Goal: Information Seeking & Learning: Check status

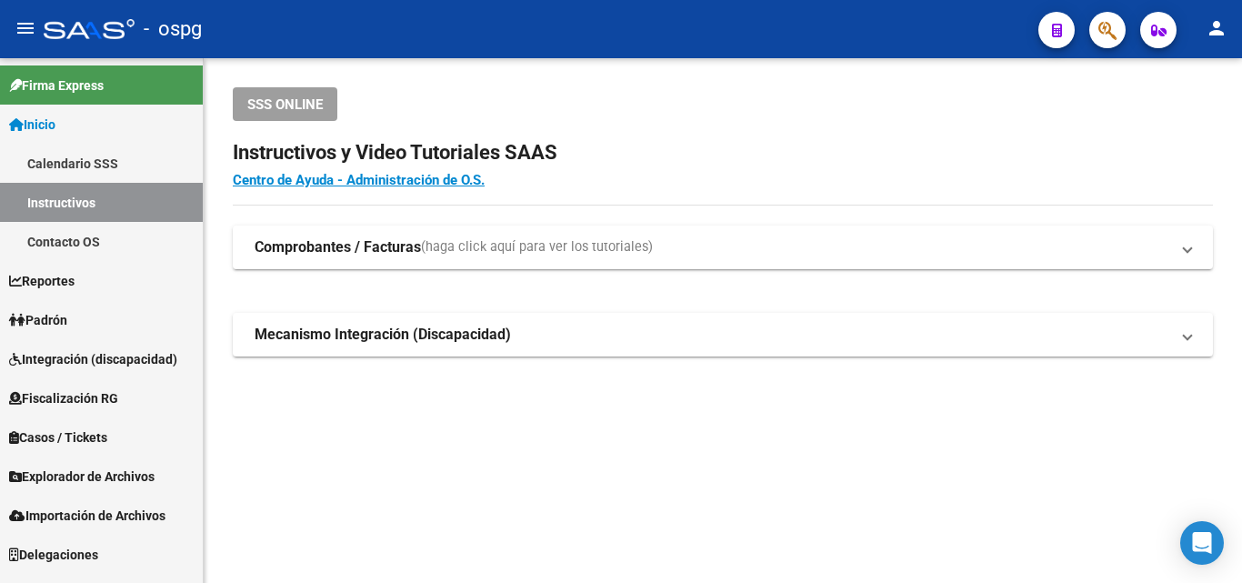
click at [95, 327] on link "Padrón" at bounding box center [101, 319] width 203 height 39
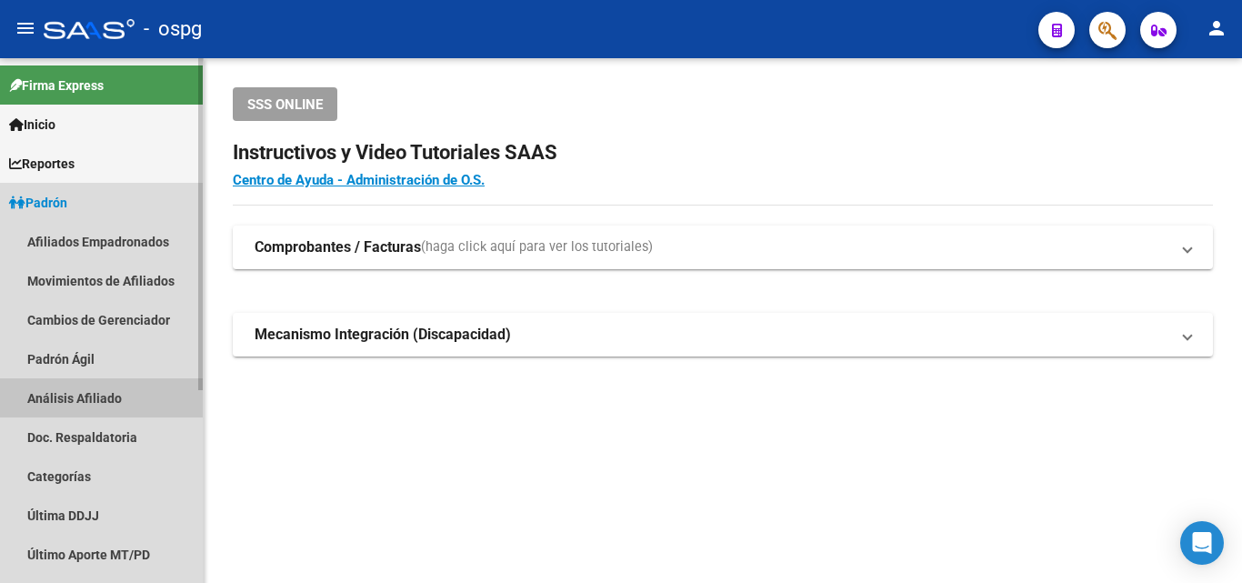
click at [85, 385] on link "Análisis Afiliado" at bounding box center [101, 397] width 203 height 39
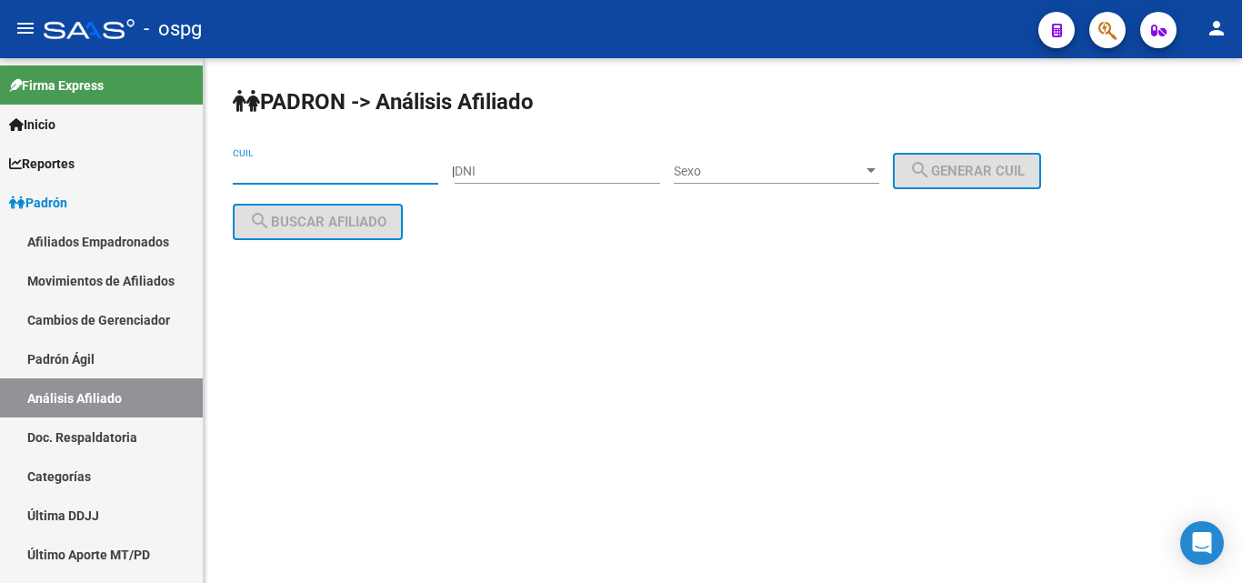
click at [284, 177] on input "CUIL" at bounding box center [335, 171] width 205 height 15
paste input "23-38587905-9"
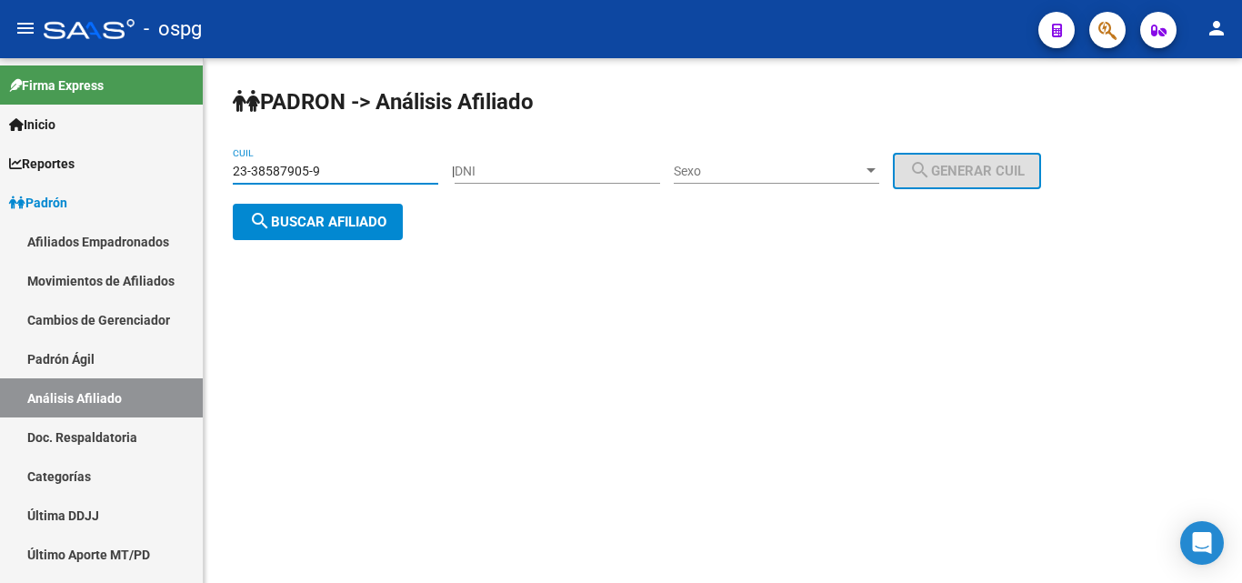
type input "23-38587905-9"
click at [284, 204] on button "search Buscar afiliado" at bounding box center [318, 222] width 170 height 36
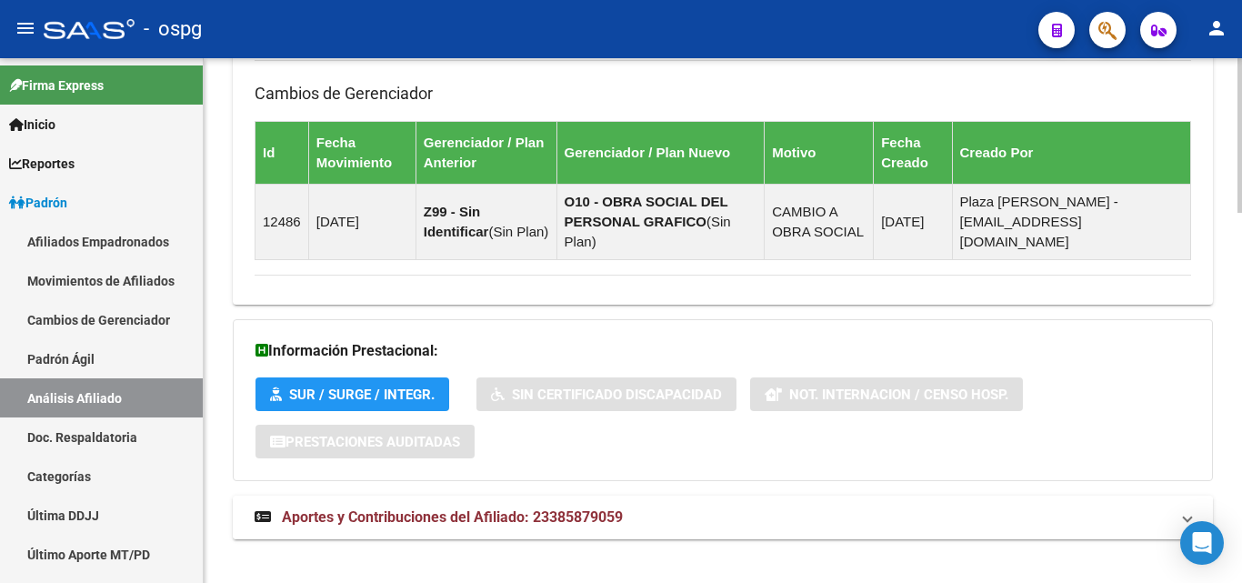
click at [480, 508] on span "Aportes y Contribuciones del Afiliado: 23385879059" at bounding box center [452, 516] width 341 height 17
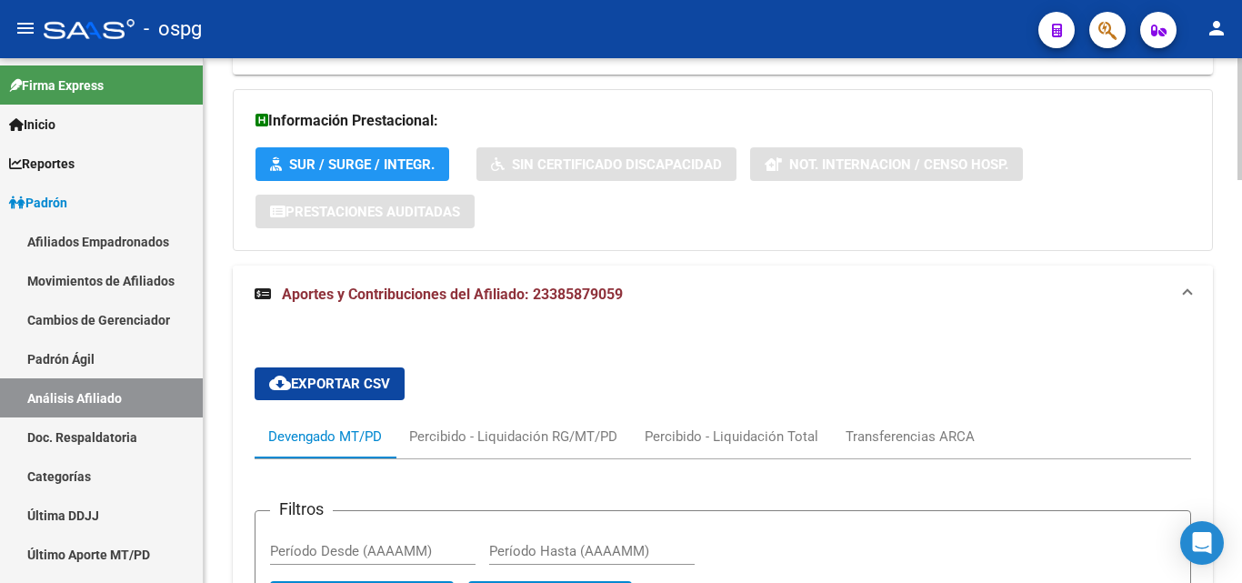
scroll to position [1526, 0]
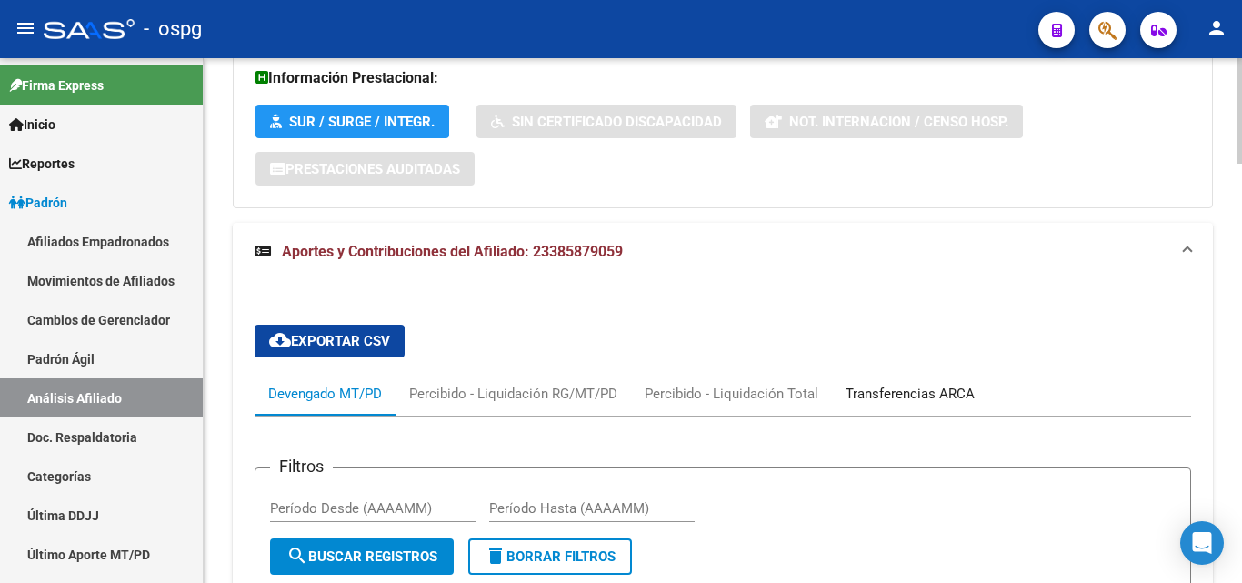
click at [873, 385] on div "Transferencias ARCA" at bounding box center [910, 394] width 156 height 44
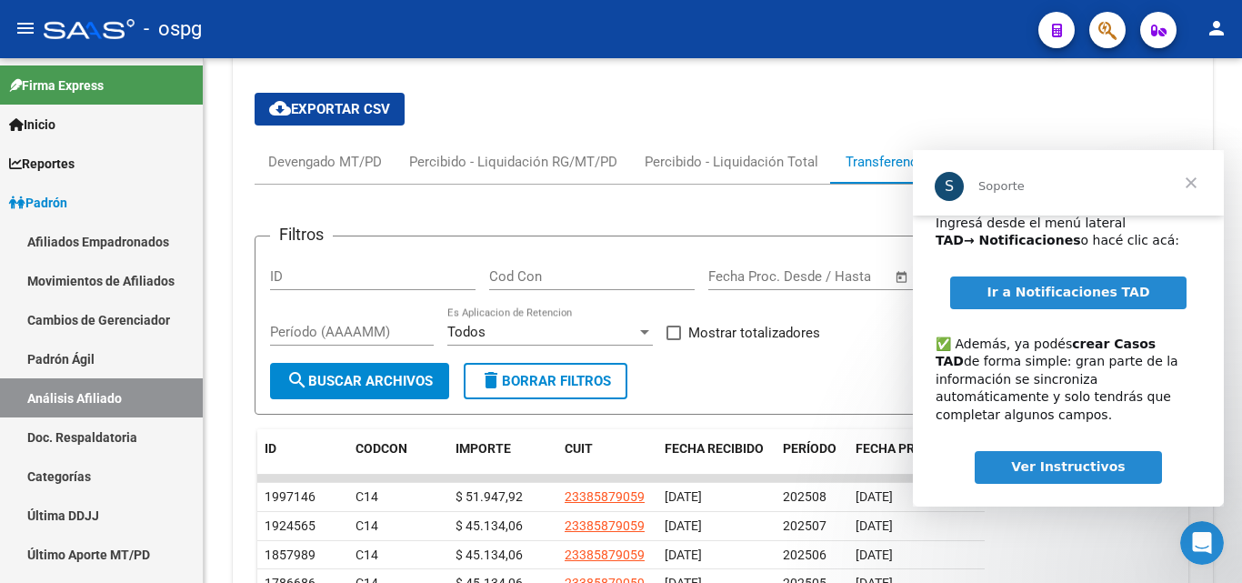
scroll to position [1798, 0]
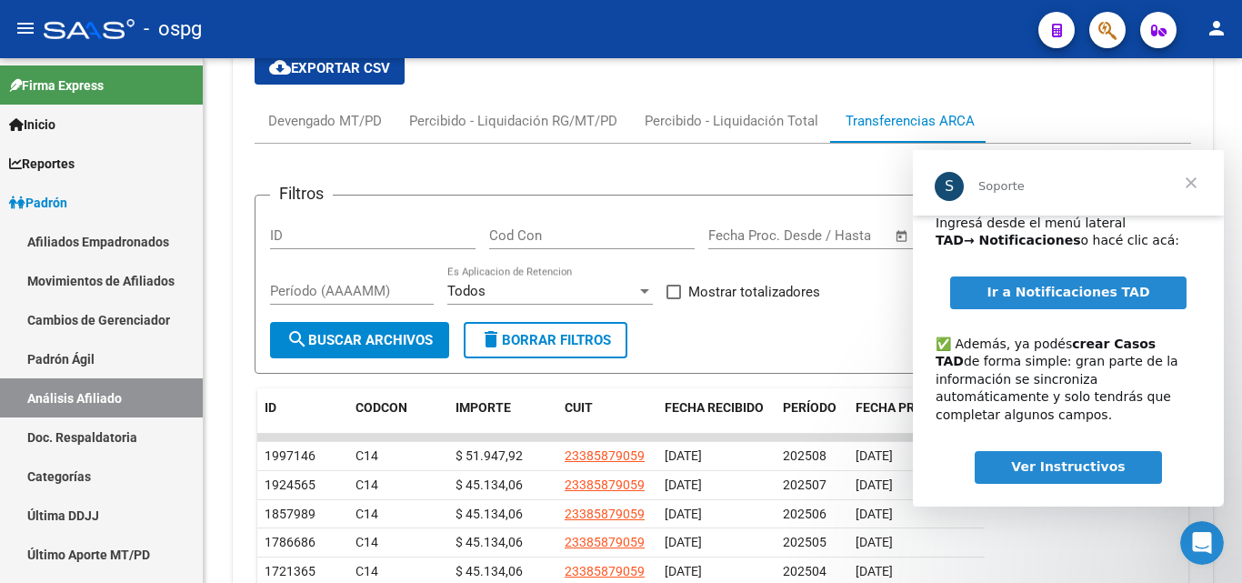
click at [1193, 187] on span "Cerrar" at bounding box center [1190, 182] width 65 height 65
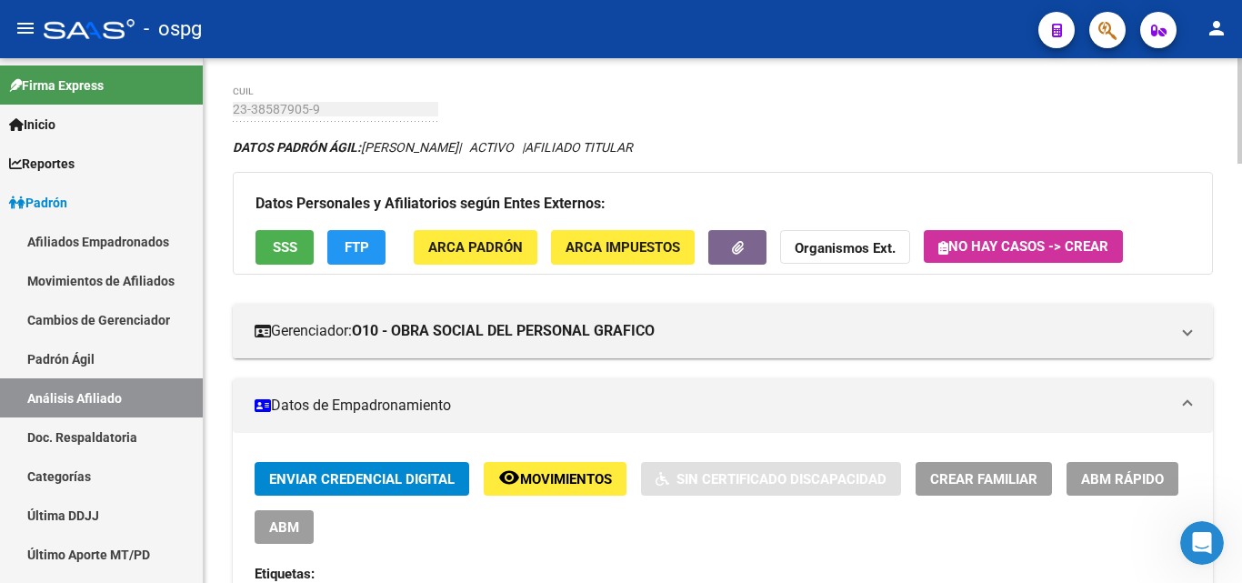
scroll to position [0, 0]
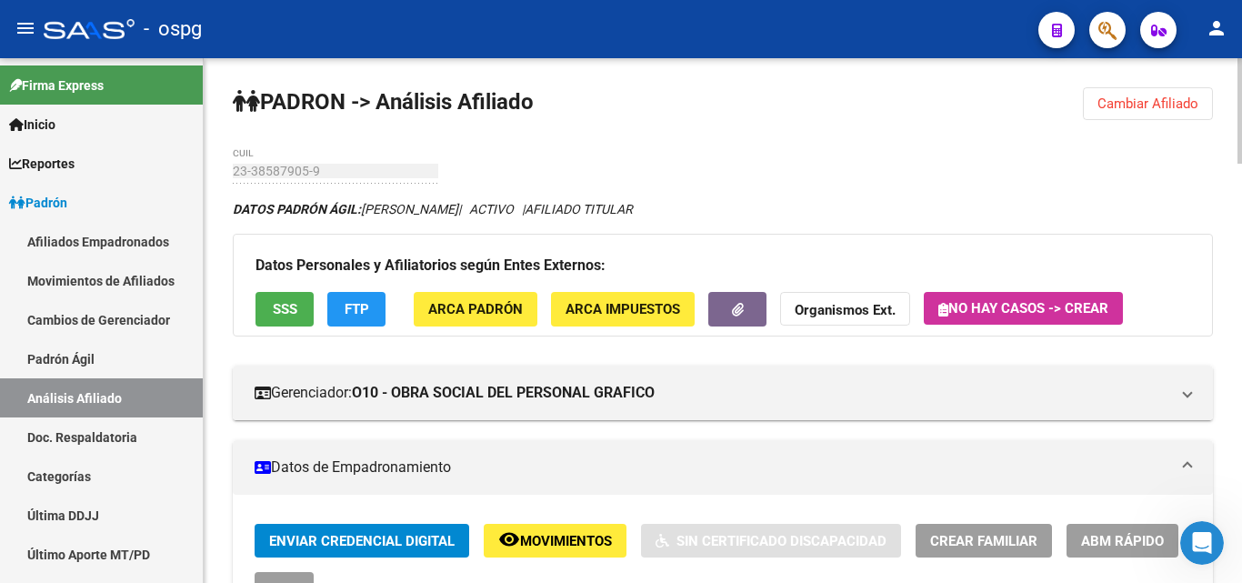
click at [1155, 99] on span "Cambiar Afiliado" at bounding box center [1147, 103] width 101 height 16
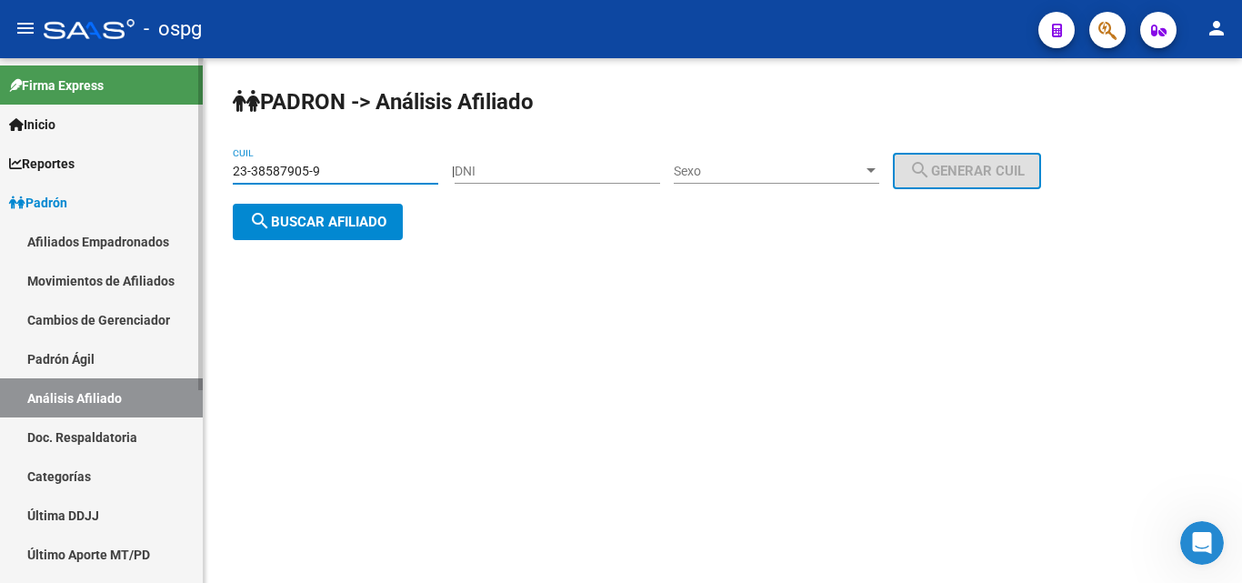
drag, startPoint x: 339, startPoint y: 171, endPoint x: 194, endPoint y: 168, distance: 145.5
click at [194, 168] on mat-sidenav-container "Firma Express Inicio Calendario SSS Instructivos Contacto OS Reportes Ingresos …" at bounding box center [621, 320] width 1242 height 525
drag, startPoint x: 325, startPoint y: 174, endPoint x: 232, endPoint y: 171, distance: 92.8
click at [232, 171] on div "[PERSON_NAME] -> Análisis Afiliado 23-38587905-9 CUIL | DNI Sexo Sexo search Ge…" at bounding box center [723, 178] width 1038 height 240
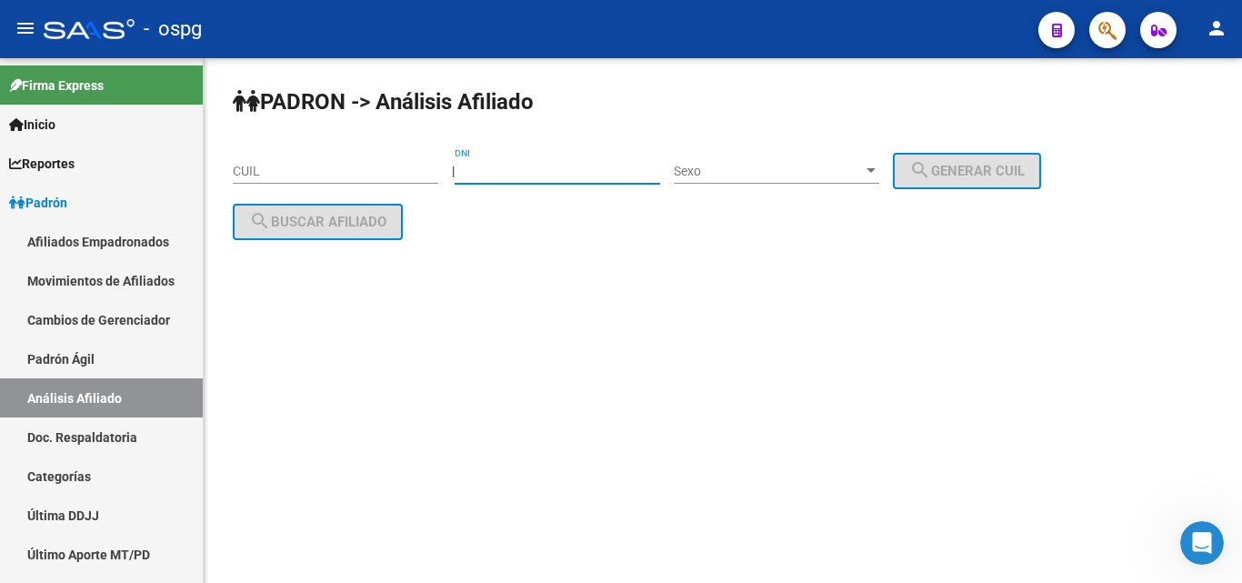
click at [481, 174] on input "DNI" at bounding box center [557, 171] width 205 height 15
type input "41804384"
click at [727, 168] on span "Sexo" at bounding box center [768, 171] width 189 height 15
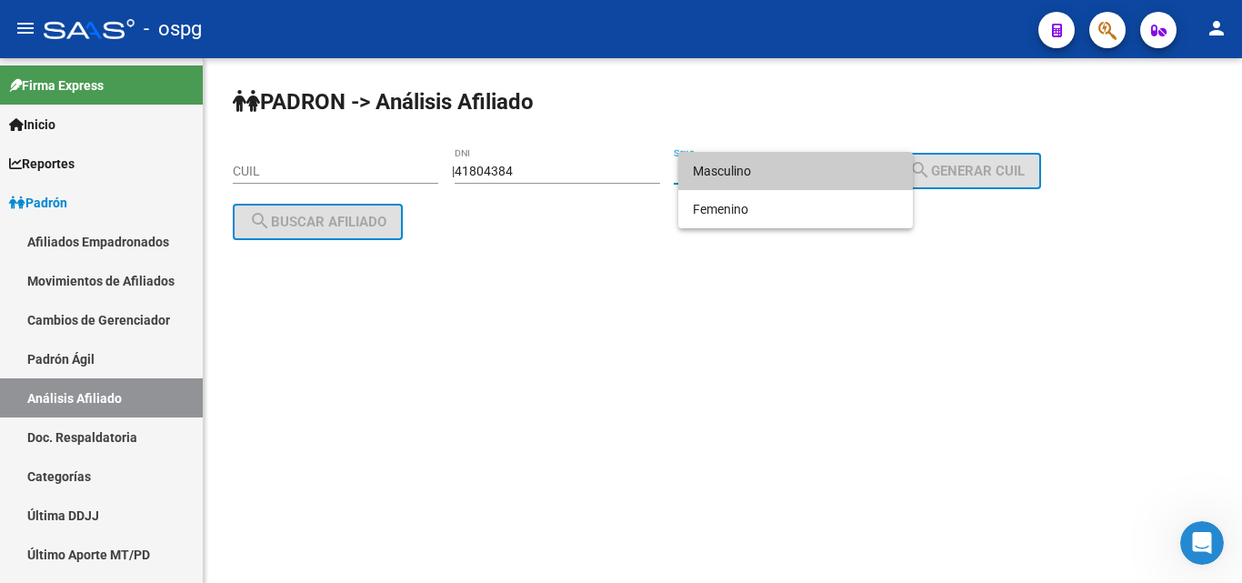
drag, startPoint x: 777, startPoint y: 170, endPoint x: 953, endPoint y: 173, distance: 175.5
click at [792, 170] on span "Masculino" at bounding box center [795, 171] width 205 height 38
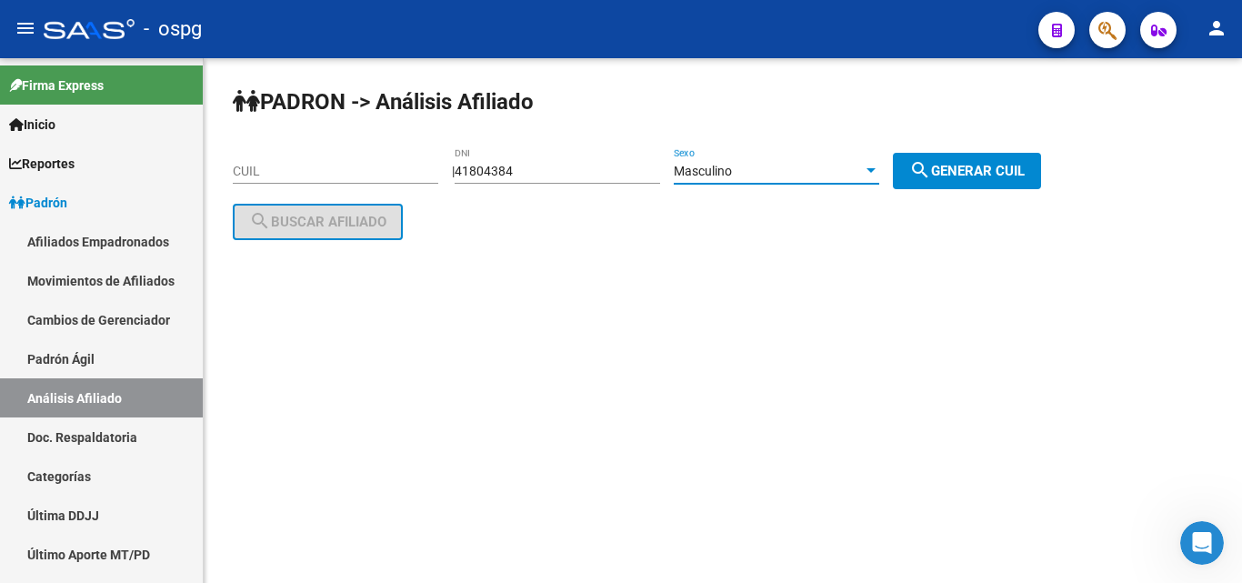
click at [956, 172] on span "search Generar CUIL" at bounding box center [966, 171] width 115 height 16
type input "23-41804384-9"
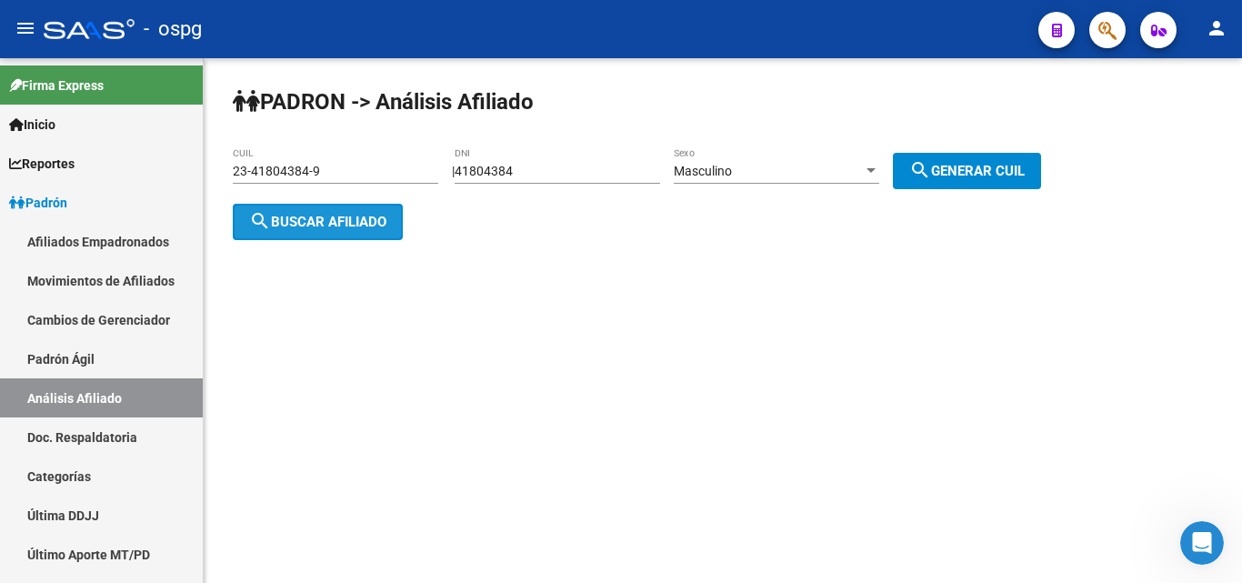
click at [335, 214] on span "search Buscar afiliado" at bounding box center [317, 222] width 137 height 16
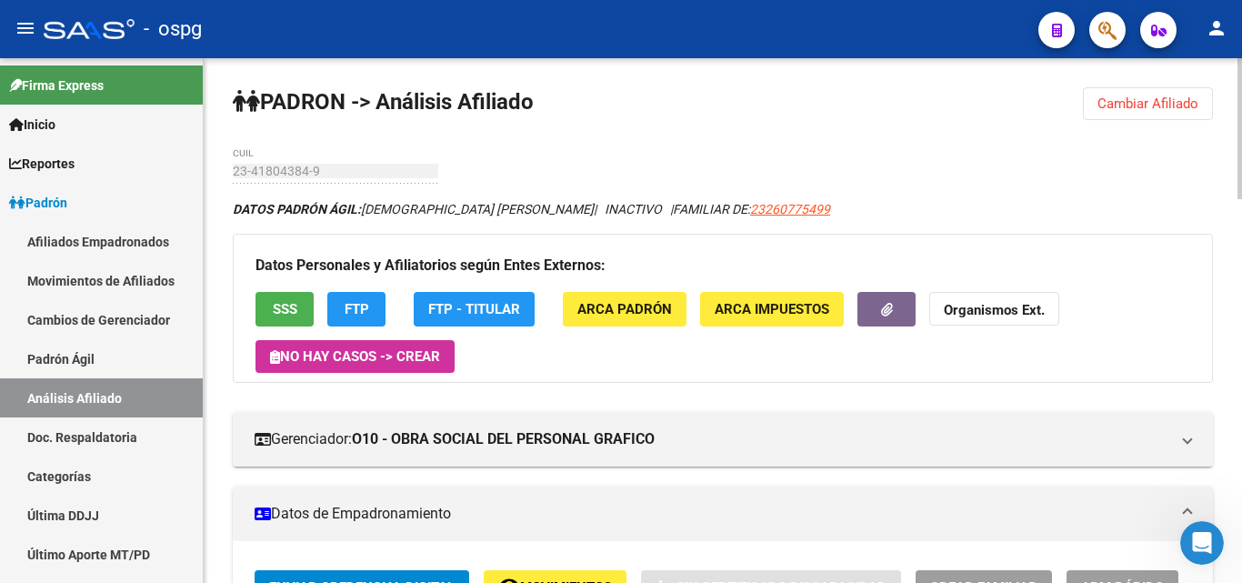
click at [279, 314] on span "SSS" at bounding box center [285, 310] width 25 height 16
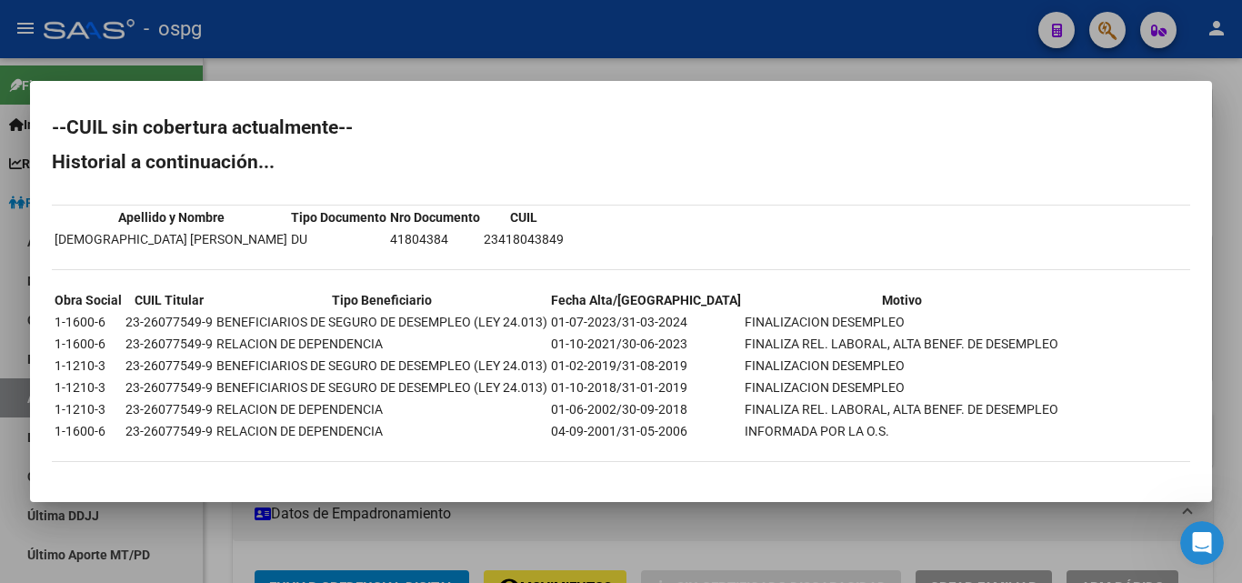
click at [328, 65] on div at bounding box center [621, 291] width 1242 height 583
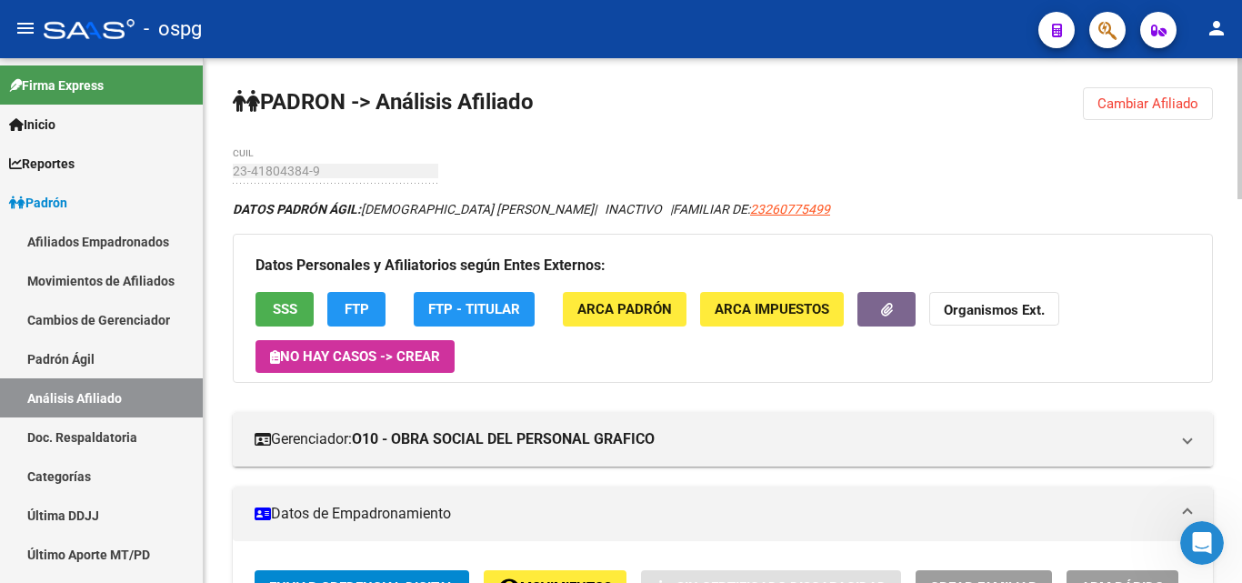
click at [1127, 111] on span "Cambiar Afiliado" at bounding box center [1147, 103] width 101 height 16
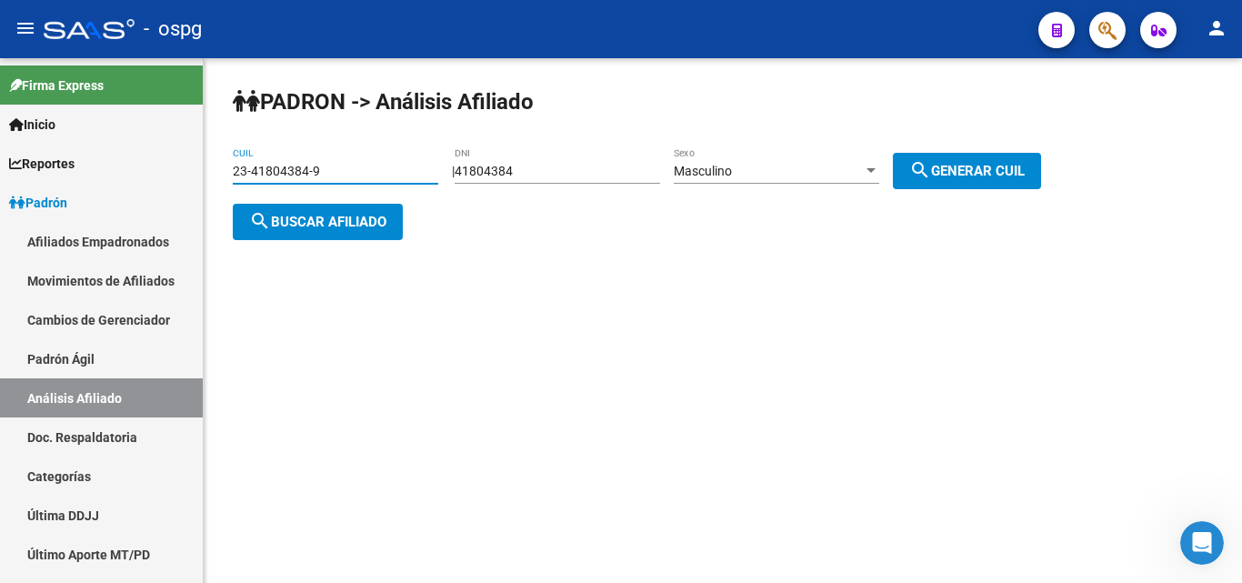
drag, startPoint x: 336, startPoint y: 178, endPoint x: 231, endPoint y: 178, distance: 105.5
click at [232, 178] on div "[PERSON_NAME] -> Análisis Afiliado 23-41804384-9 CUIL | 41804384 DNI Masculino …" at bounding box center [723, 178] width 1038 height 240
type input "24-48059451-3"
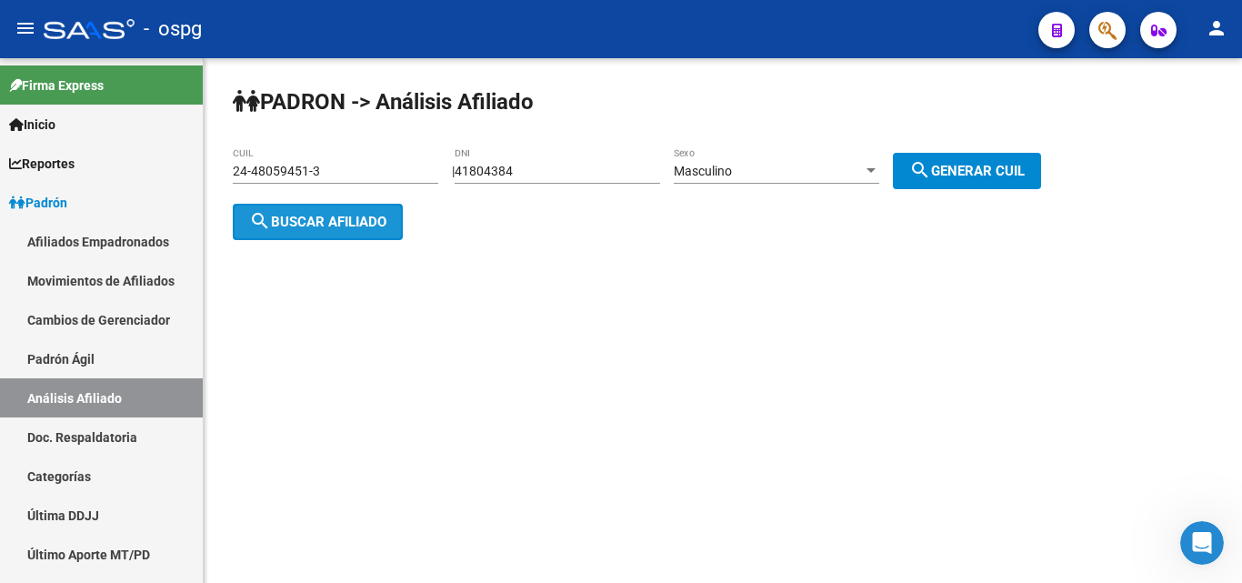
click at [281, 225] on span "search Buscar afiliado" at bounding box center [317, 222] width 137 height 16
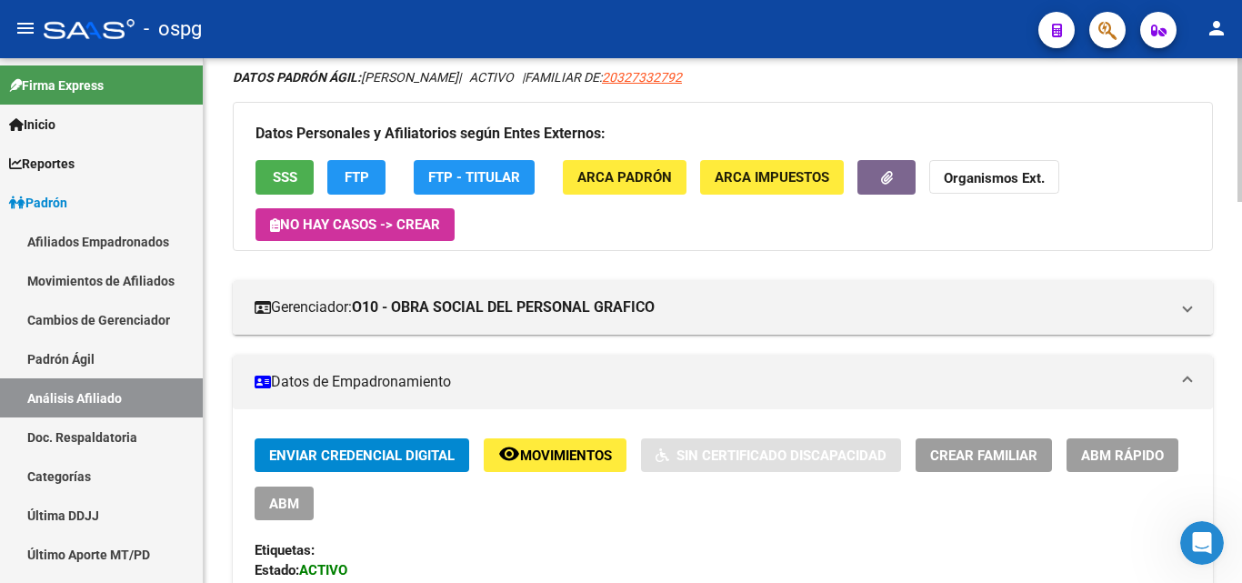
scroll to position [91, 0]
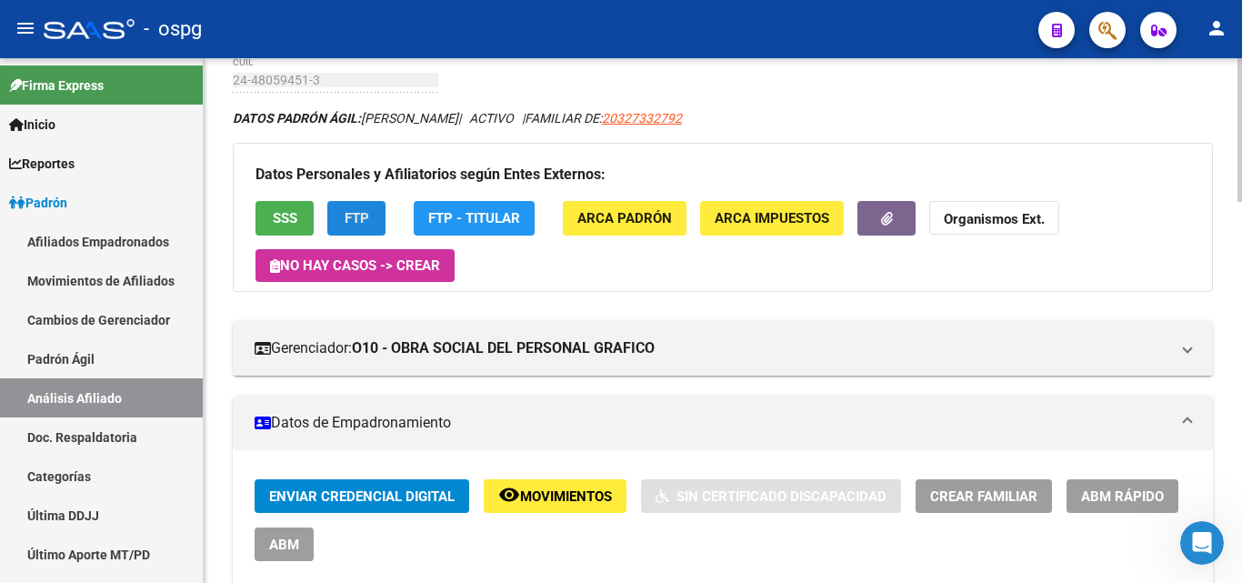
click at [364, 212] on button "FTP" at bounding box center [356, 218] width 58 height 34
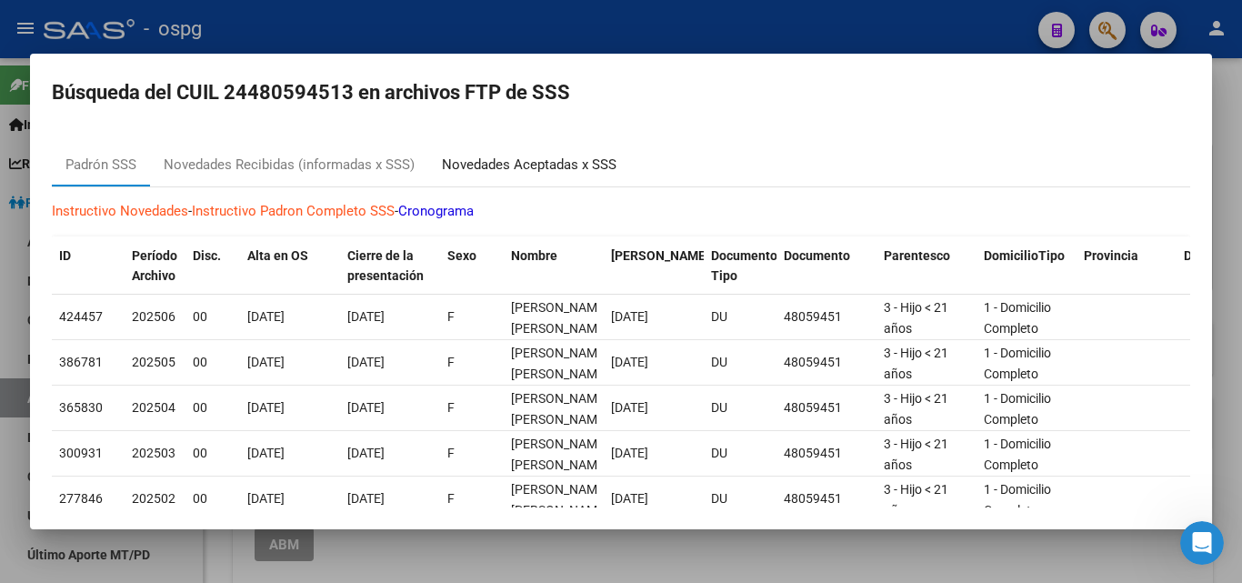
click at [545, 164] on div "Novedades Aceptadas x SSS" at bounding box center [529, 165] width 175 height 21
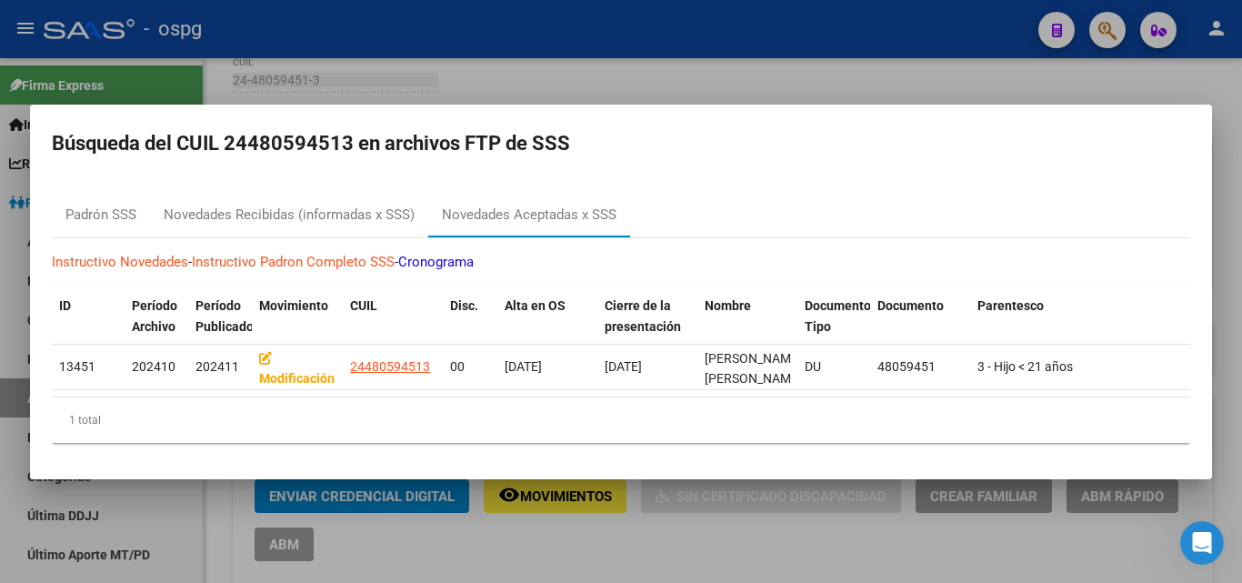
click at [592, 42] on div at bounding box center [621, 291] width 1242 height 583
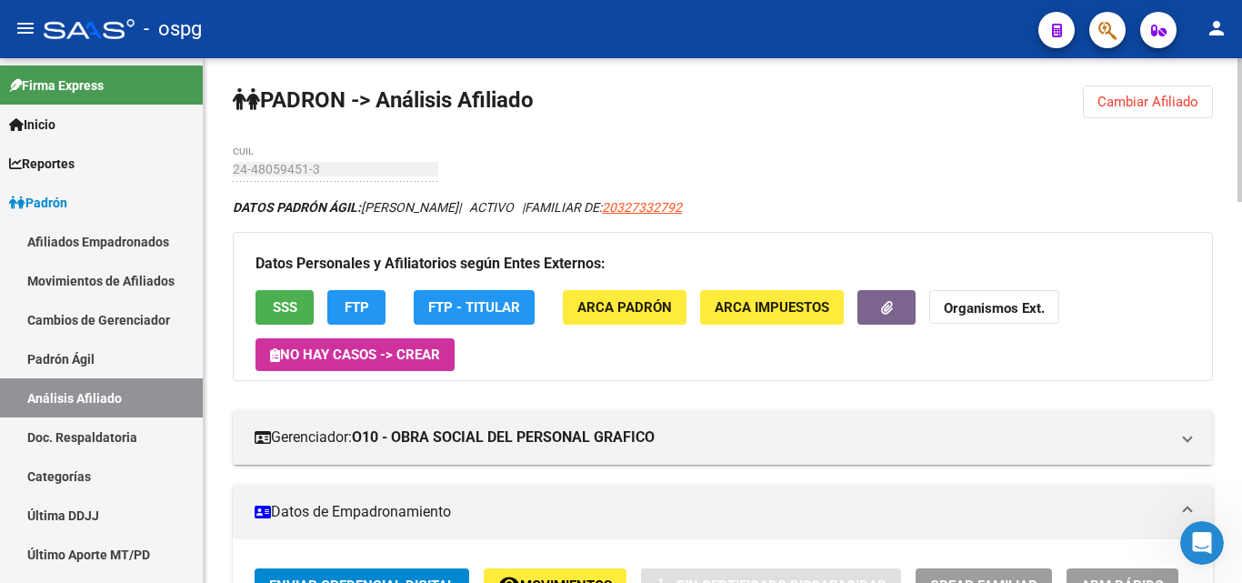
scroll to position [0, 0]
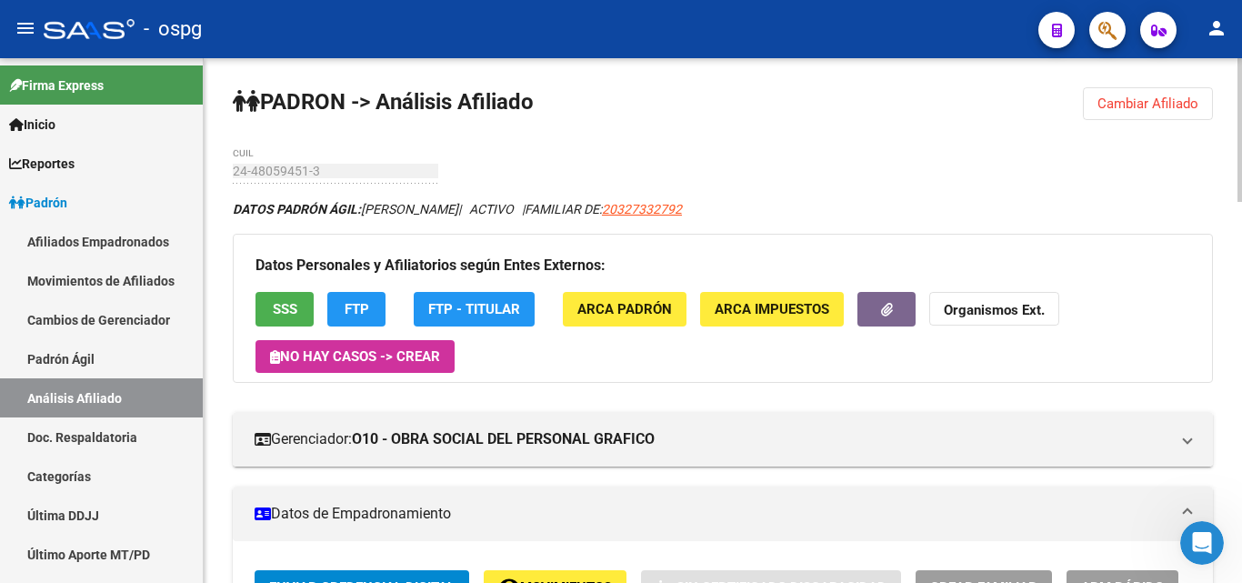
click at [305, 306] on button "SSS" at bounding box center [284, 309] width 58 height 34
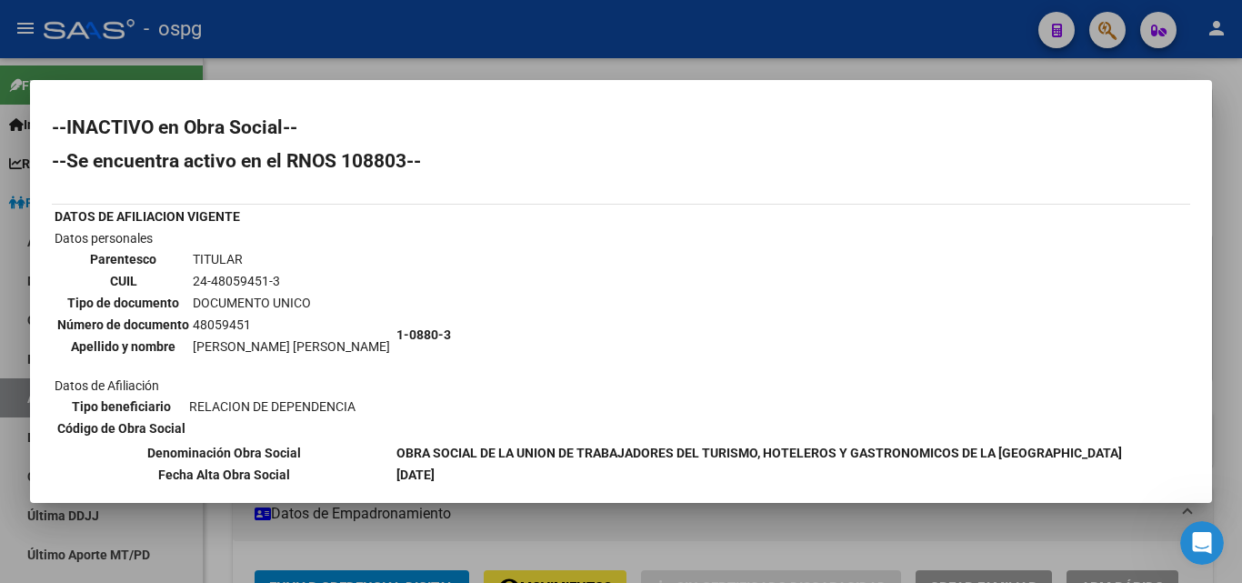
click at [380, 54] on div at bounding box center [621, 291] width 1242 height 583
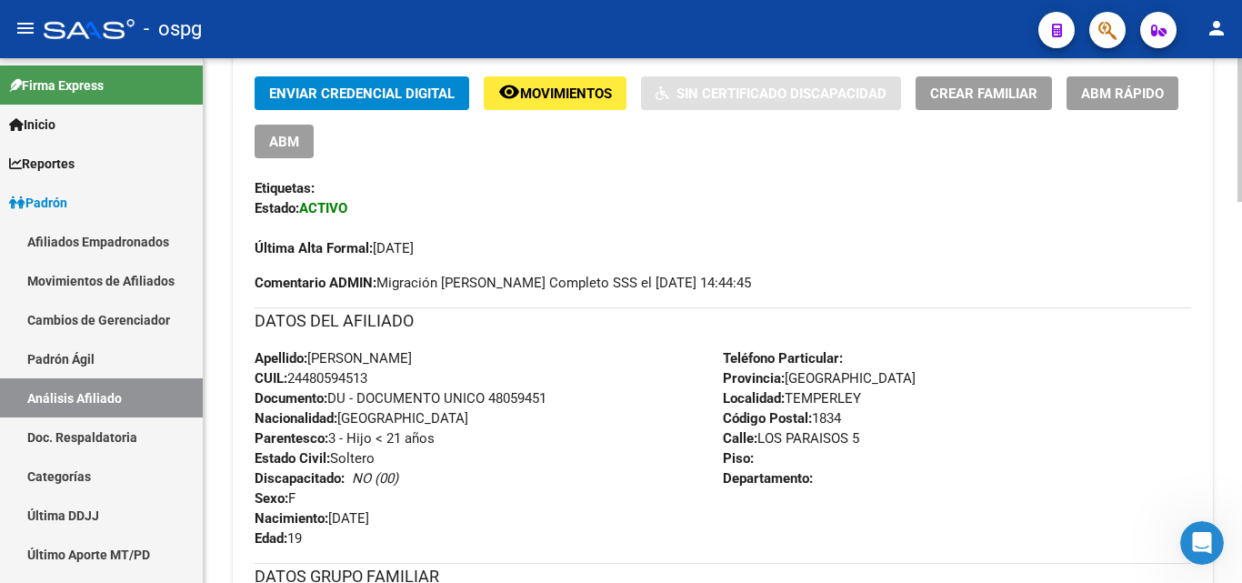
scroll to position [455, 0]
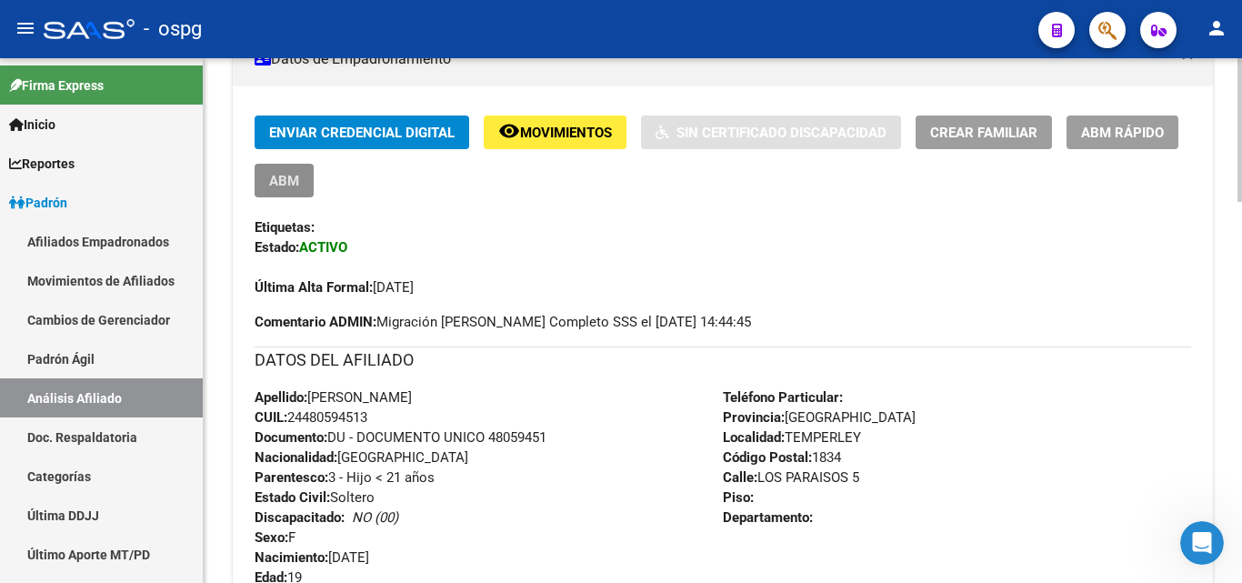
click at [293, 188] on span "ABM" at bounding box center [284, 181] width 30 height 16
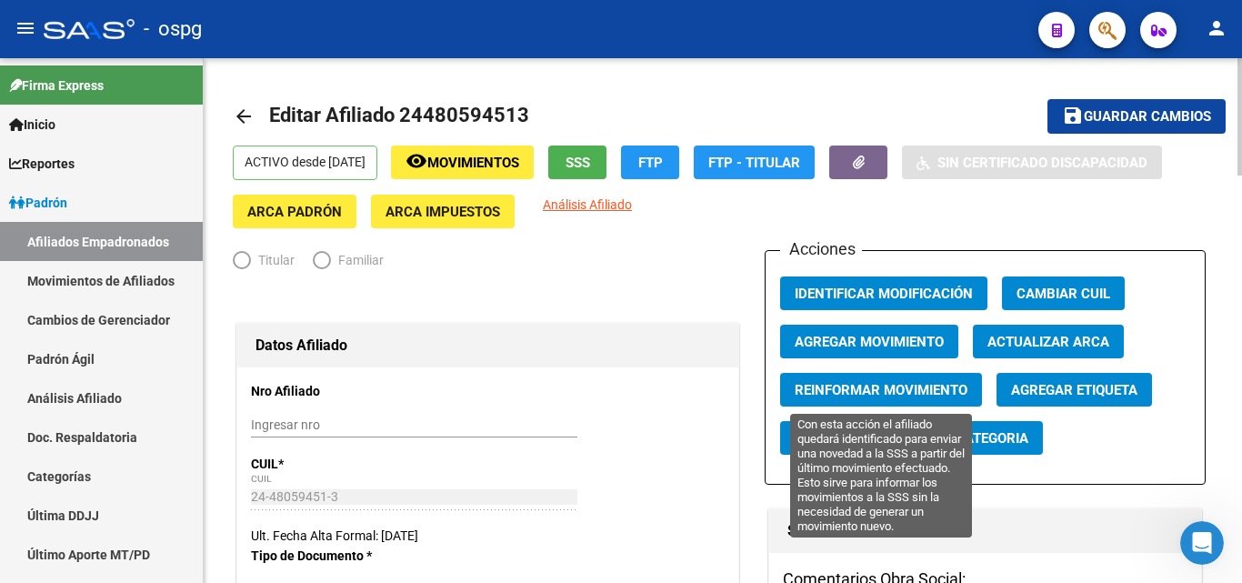
radio input "true"
type input "30-63216114-6"
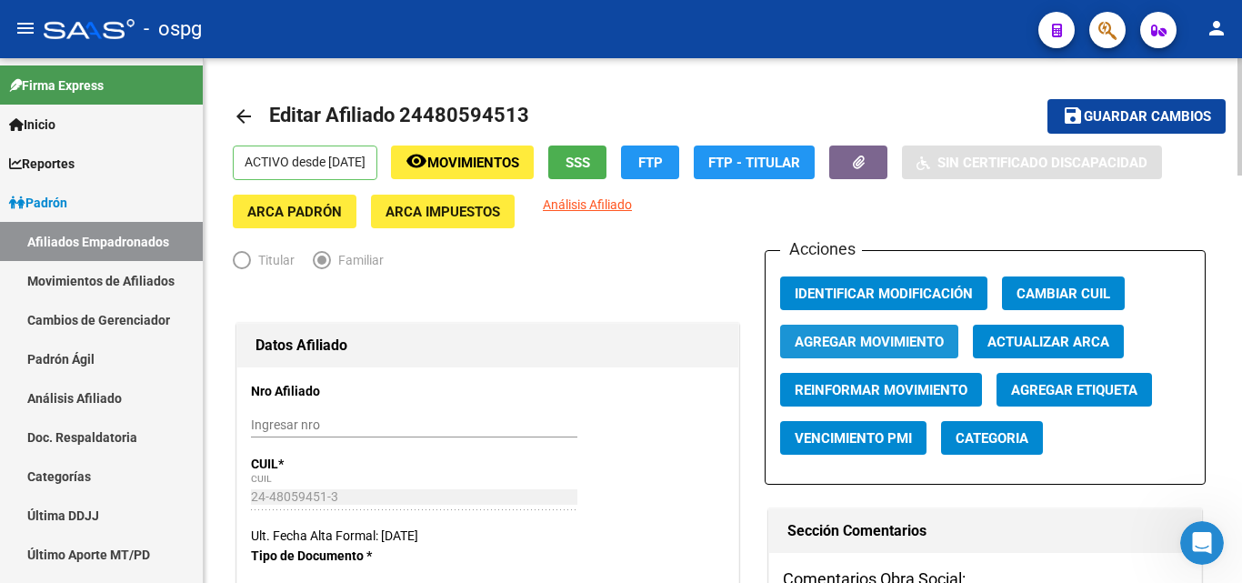
click at [907, 358] on button "Agregar Movimiento" at bounding box center [869, 342] width 178 height 34
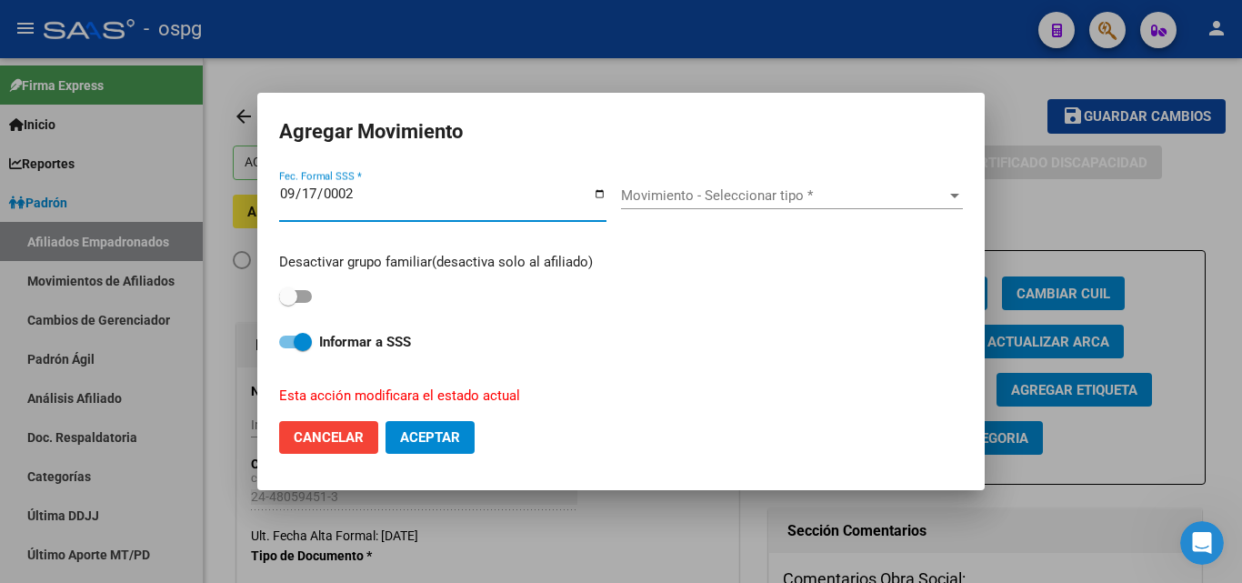
type input "0022-09-17"
type input "[DATE]"
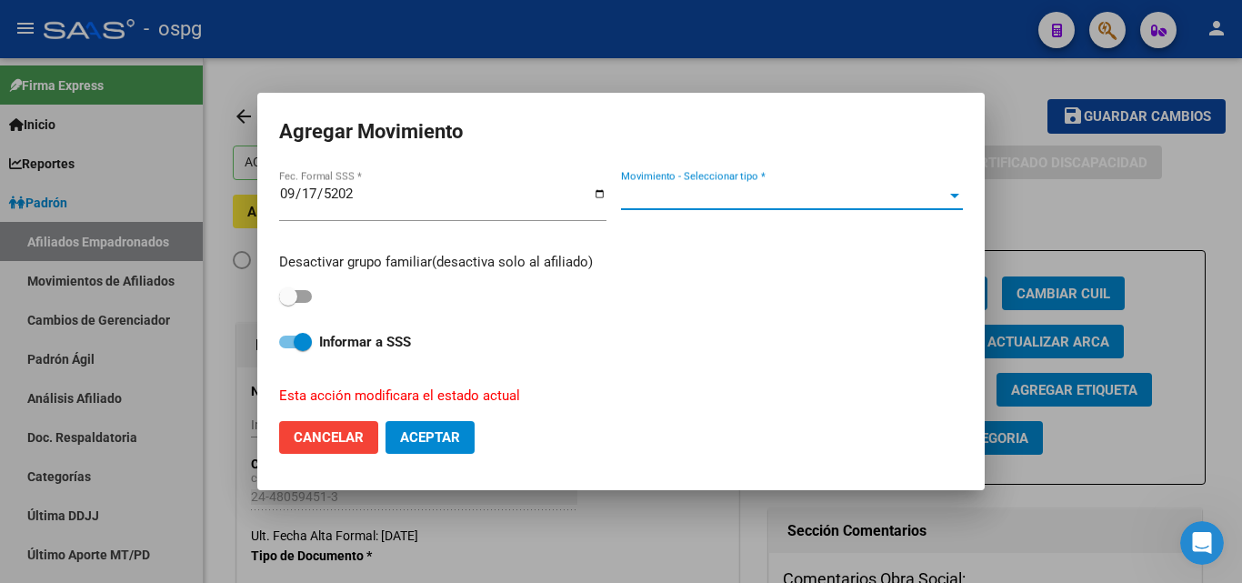
click at [693, 192] on span "Movimiento - Seleccionar tipo *" at bounding box center [783, 195] width 325 height 16
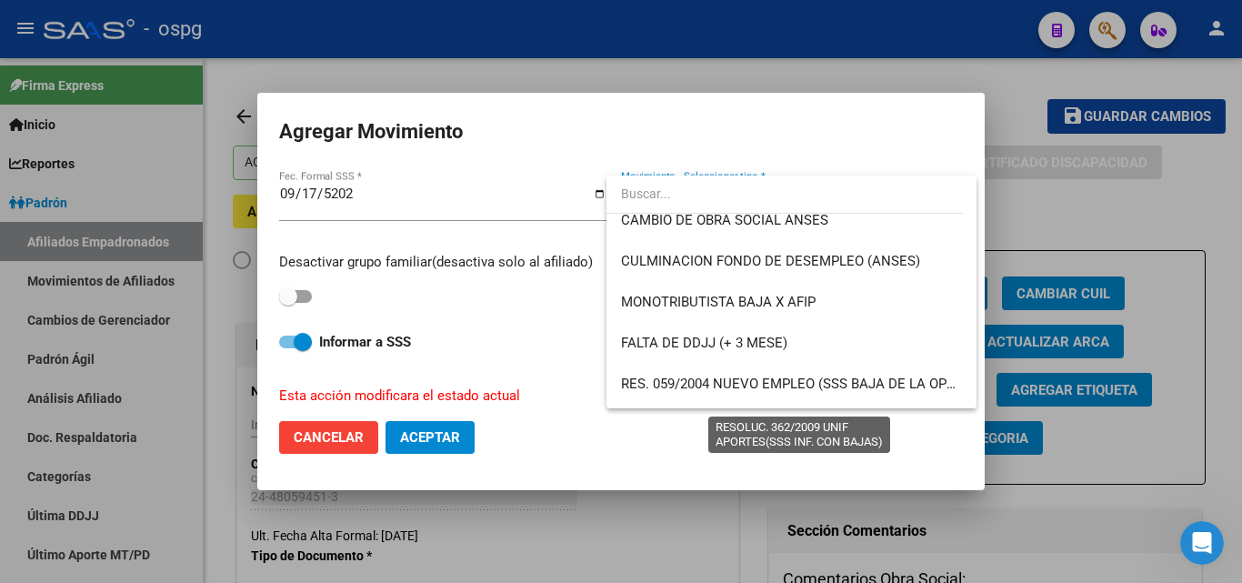
scroll to position [545, 0]
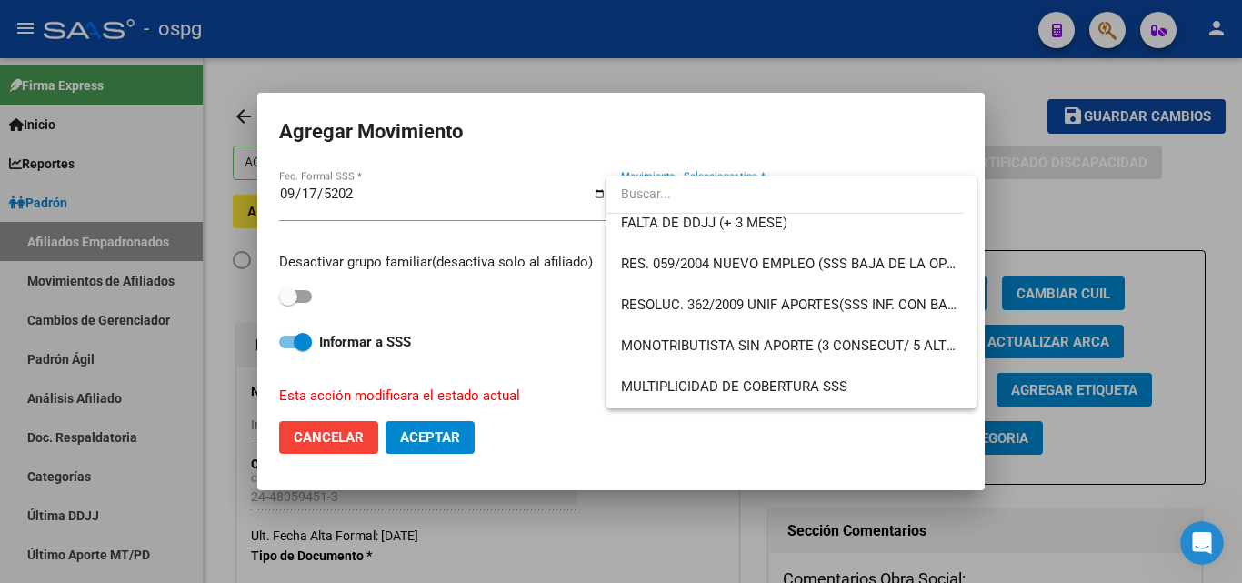
click at [1086, 178] on div at bounding box center [621, 291] width 1242 height 583
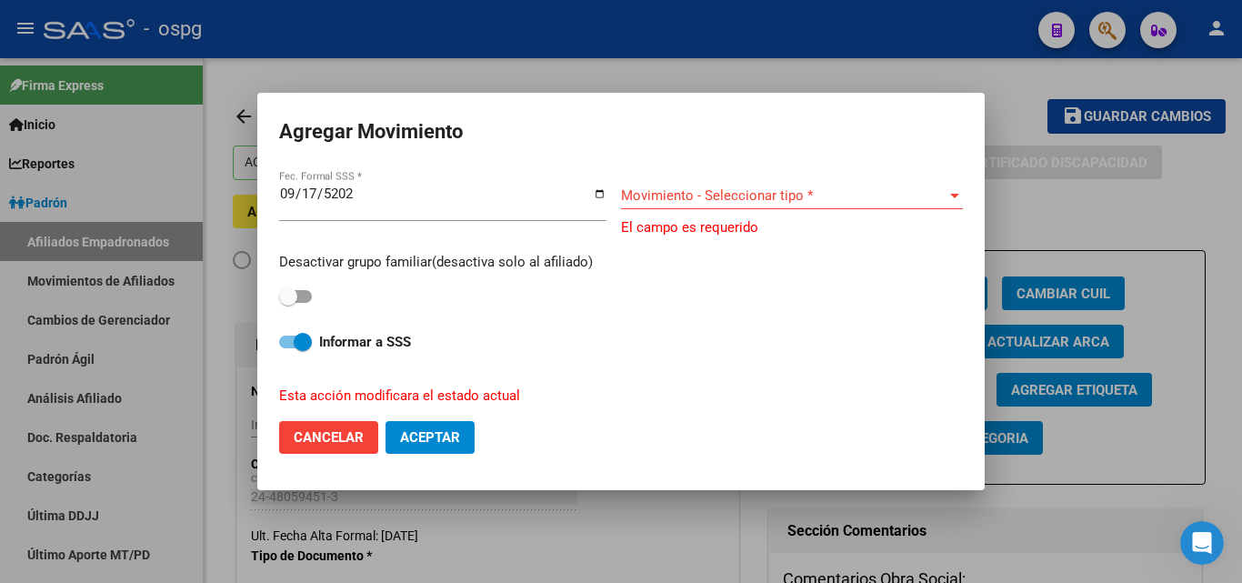
click at [1073, 195] on div at bounding box center [621, 291] width 1242 height 583
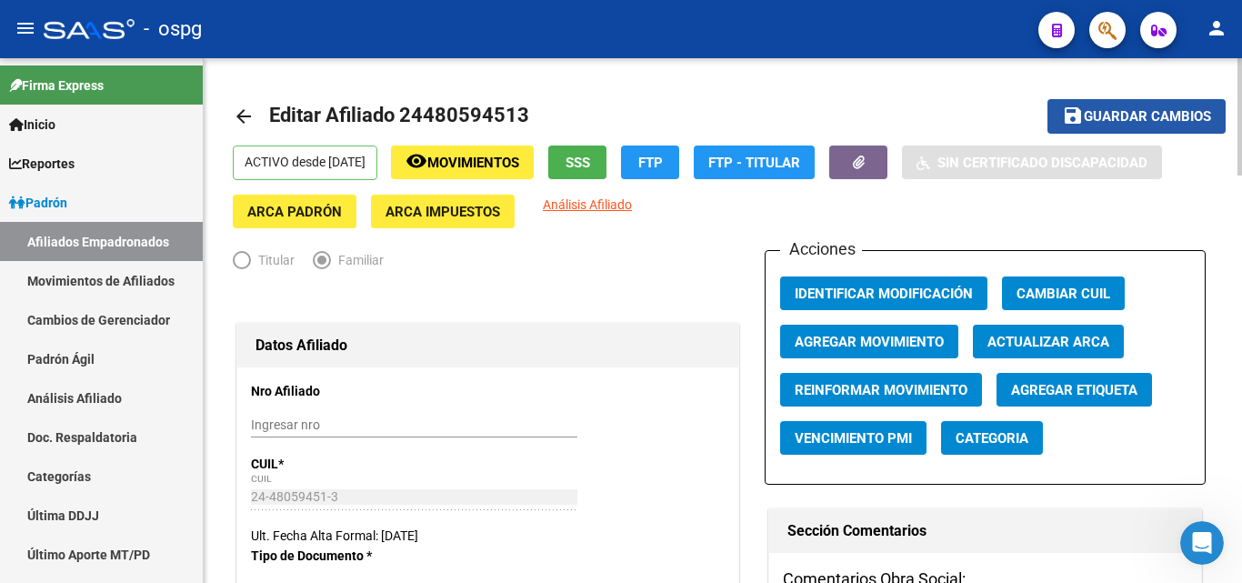
click at [1124, 121] on span "Guardar cambios" at bounding box center [1147, 117] width 127 height 16
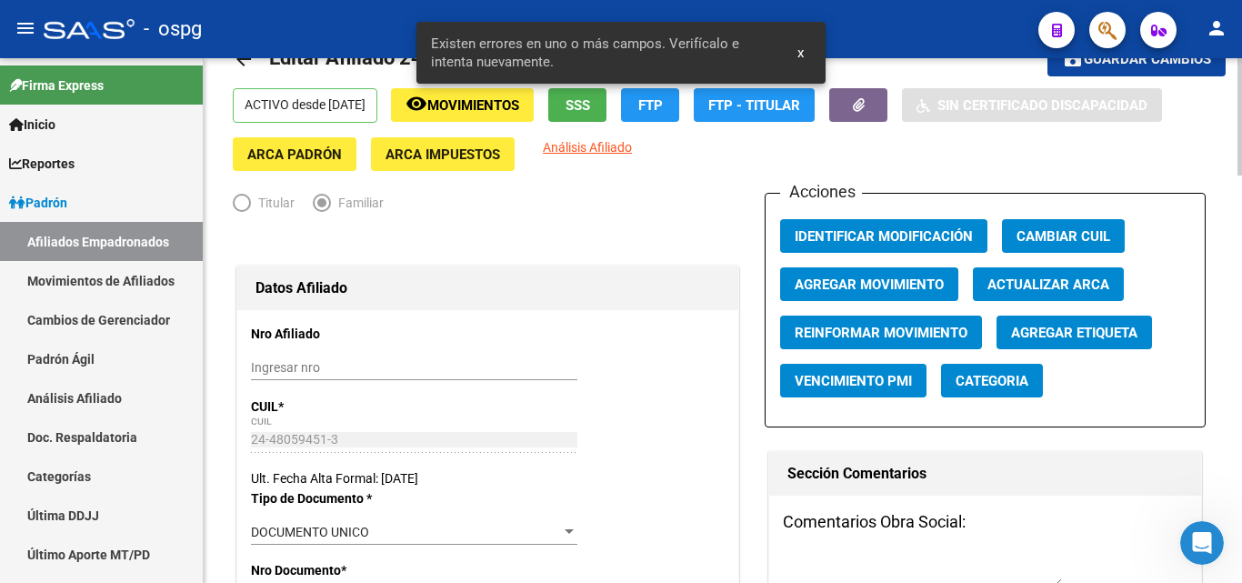
scroll to position [273, 0]
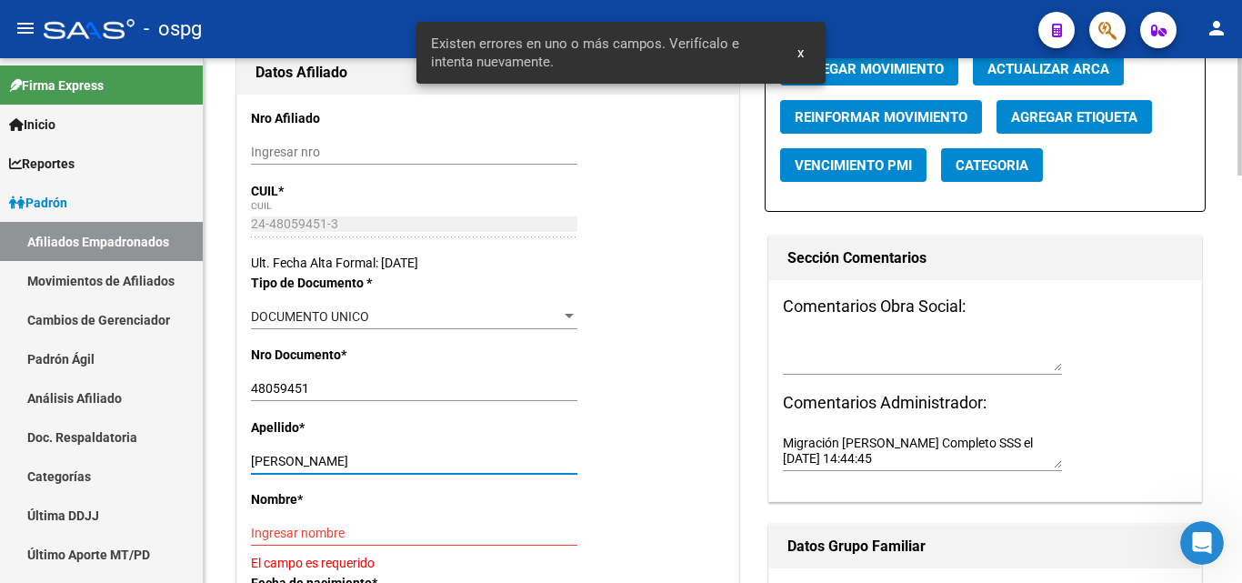
drag, startPoint x: 295, startPoint y: 461, endPoint x: 442, endPoint y: 454, distance: 147.5
click at [442, 454] on input "[PERSON_NAME]" at bounding box center [414, 461] width 326 height 15
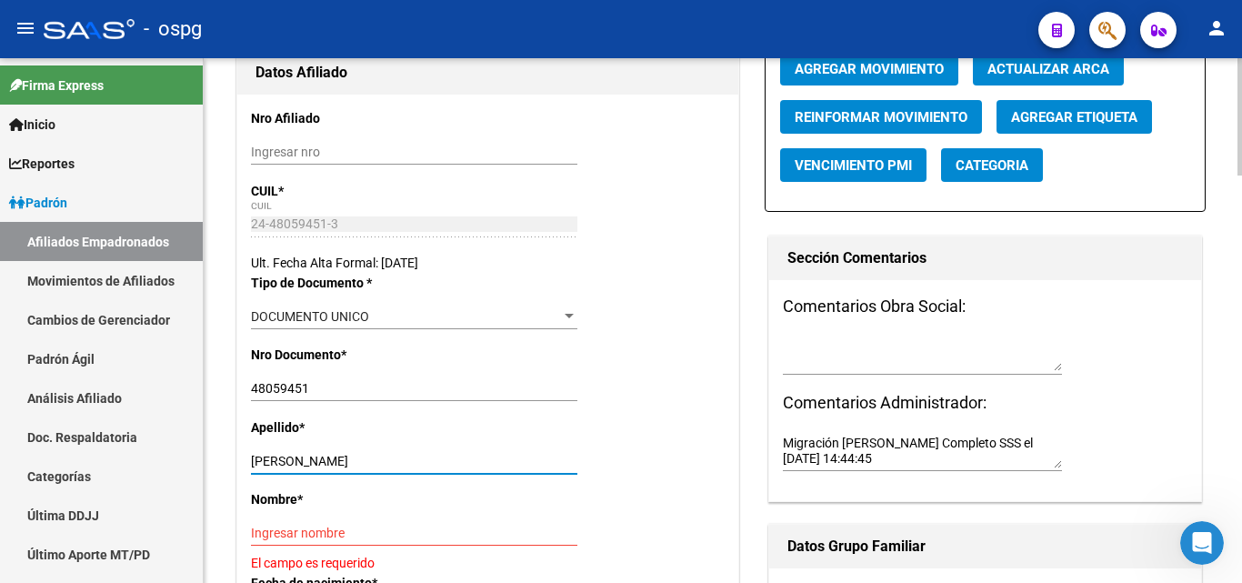
type input "[PERSON_NAME]"
click at [301, 539] on input "Ingresar nombre" at bounding box center [414, 532] width 326 height 15
paste input "[PERSON_NAME]"
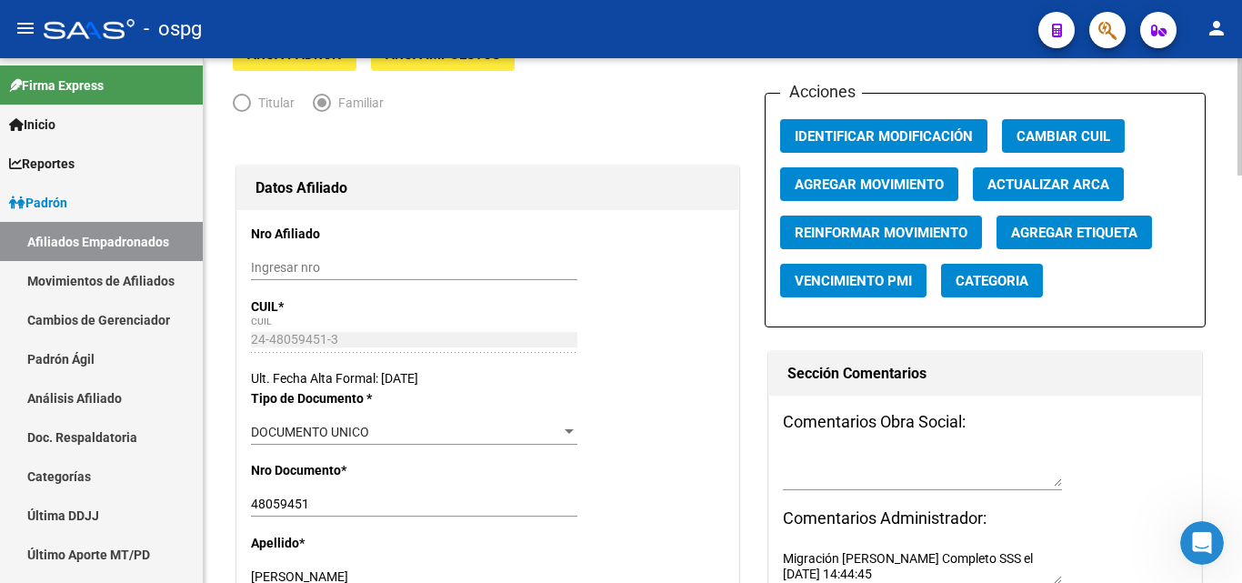
scroll to position [0, 0]
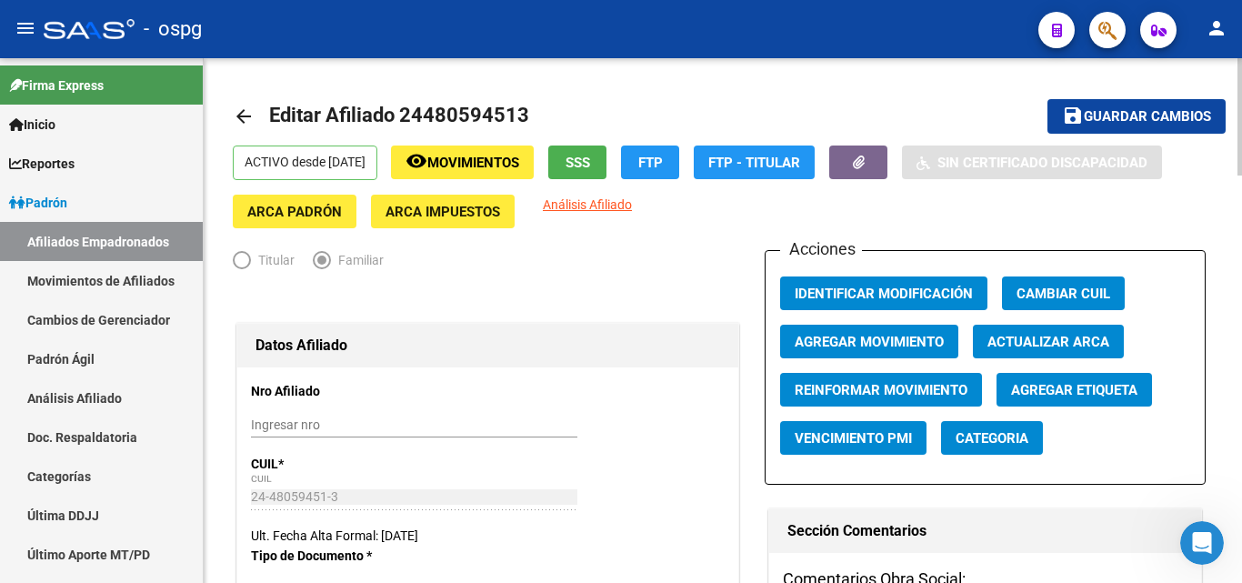
type input "[PERSON_NAME]"
click at [1156, 117] on span "Guardar cambios" at bounding box center [1147, 117] width 127 height 16
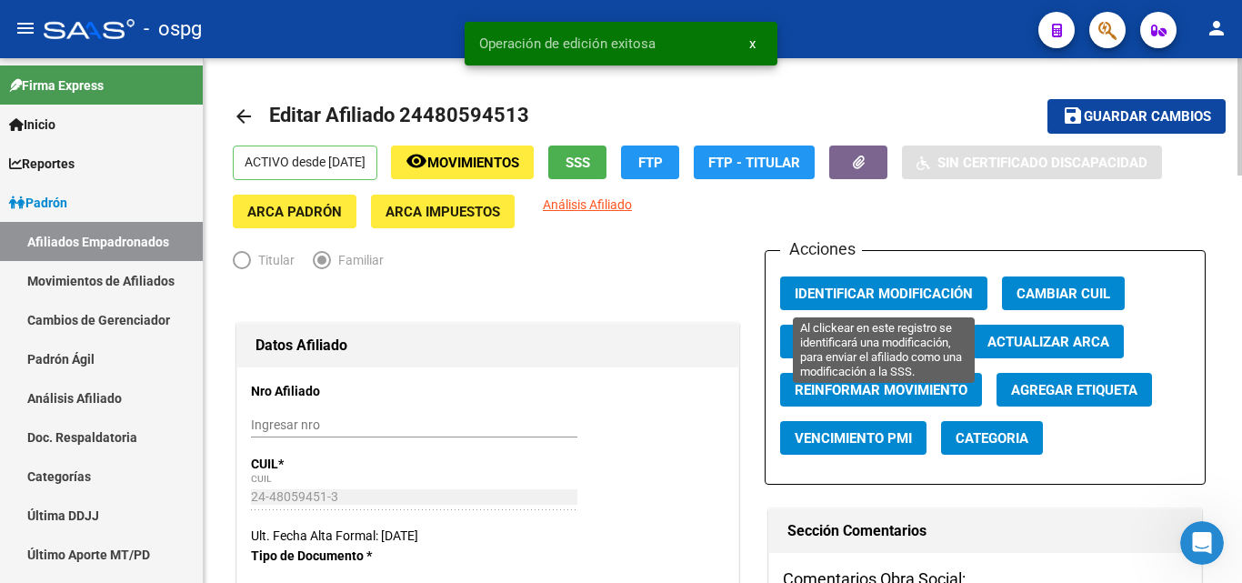
click at [843, 292] on span "Identificar Modificación" at bounding box center [884, 293] width 178 height 16
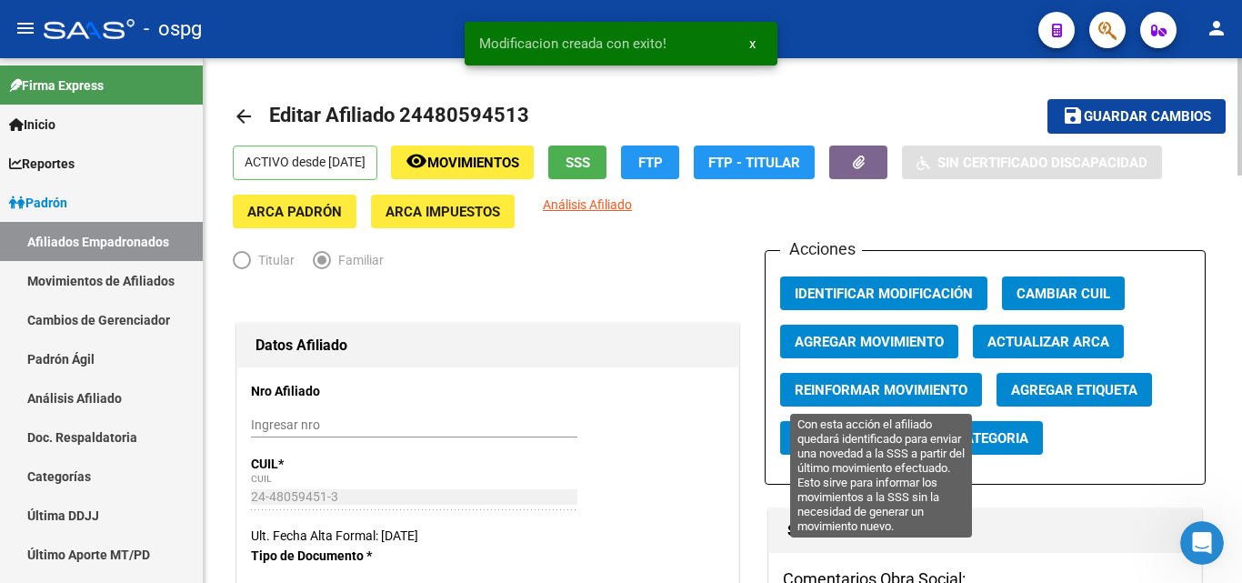
click at [857, 394] on span "Reinformar Movimiento" at bounding box center [881, 390] width 173 height 16
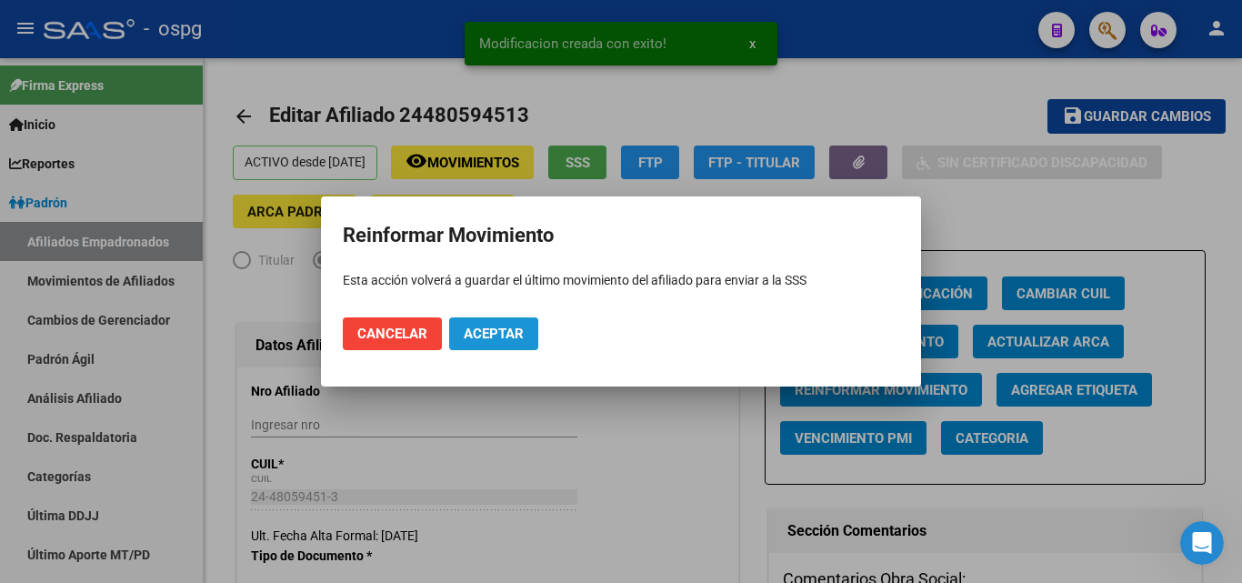
click at [496, 345] on button "Aceptar" at bounding box center [493, 333] width 89 height 33
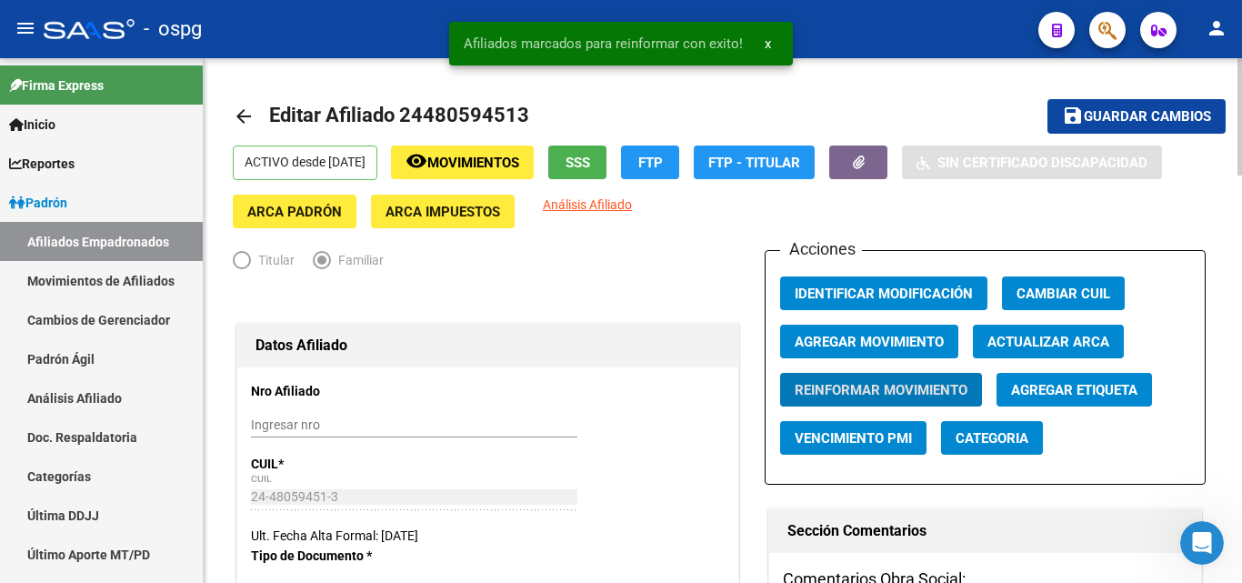
click at [249, 102] on link "arrow_back" at bounding box center [251, 116] width 36 height 43
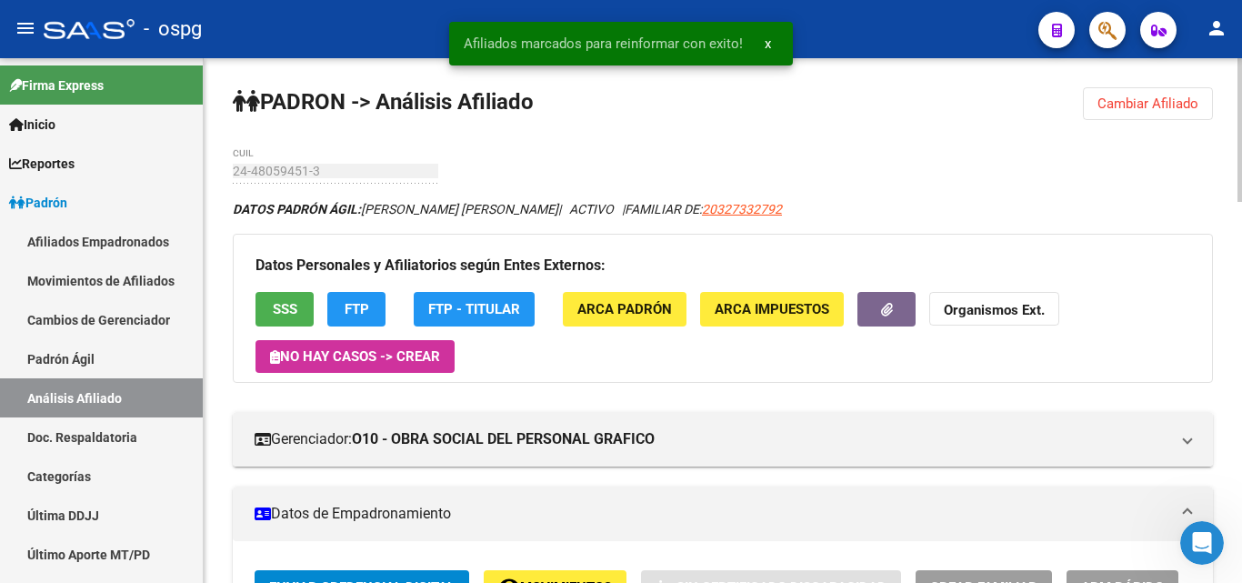
click at [274, 316] on span "SSS" at bounding box center [285, 310] width 25 height 16
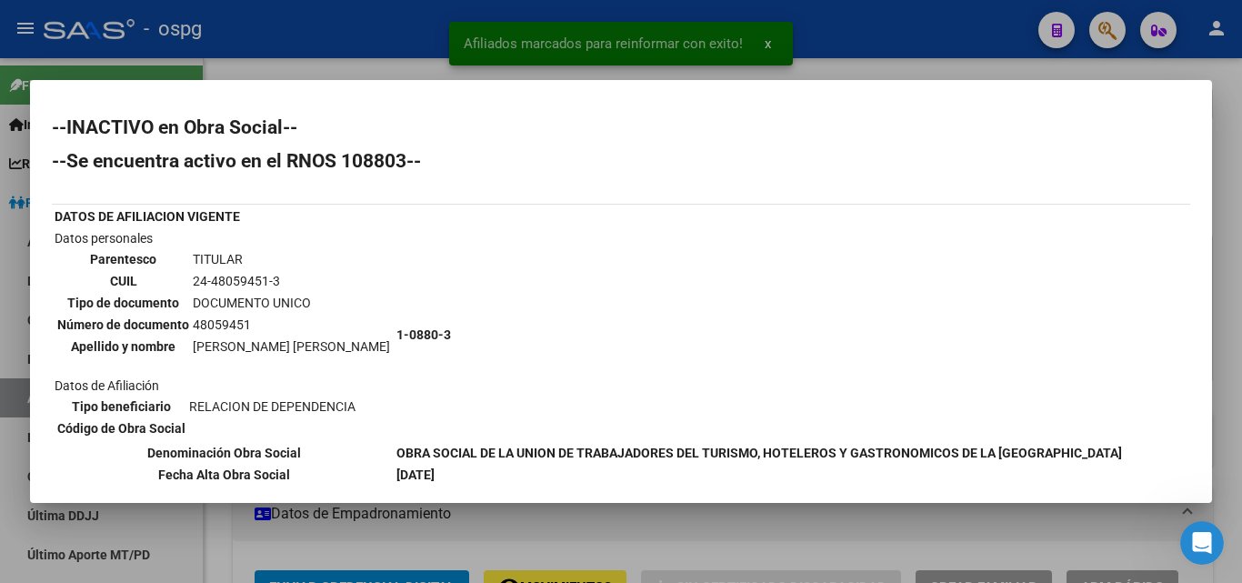
click at [238, 46] on div at bounding box center [621, 291] width 1242 height 583
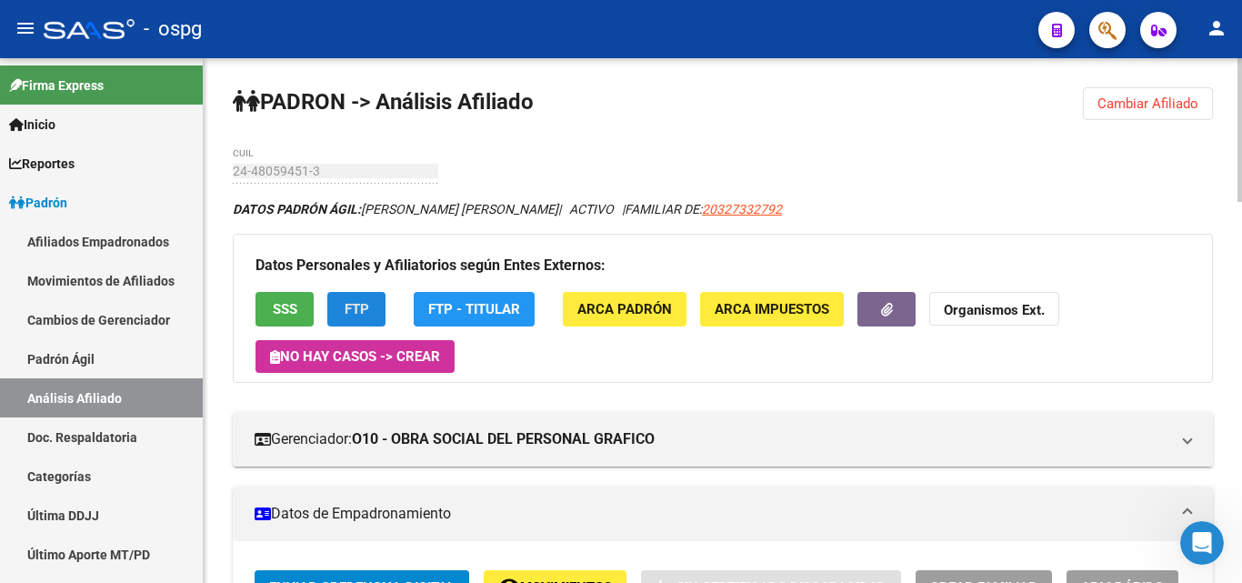
click at [355, 319] on button "FTP" at bounding box center [356, 309] width 58 height 34
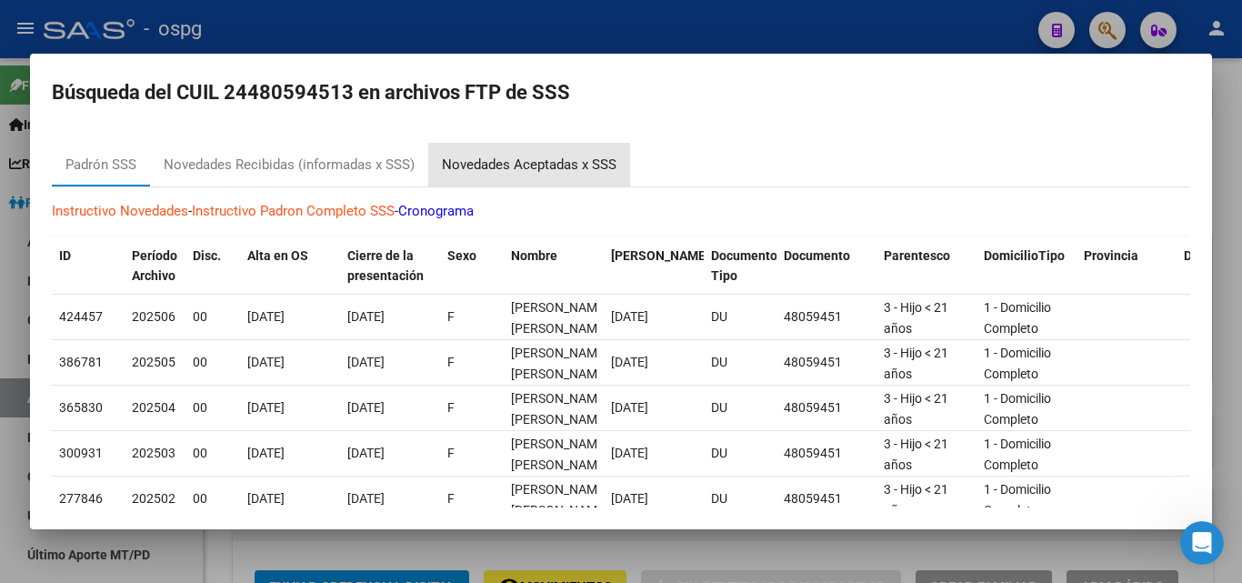
click at [518, 174] on div "Novedades Aceptadas x SSS" at bounding box center [529, 165] width 175 height 21
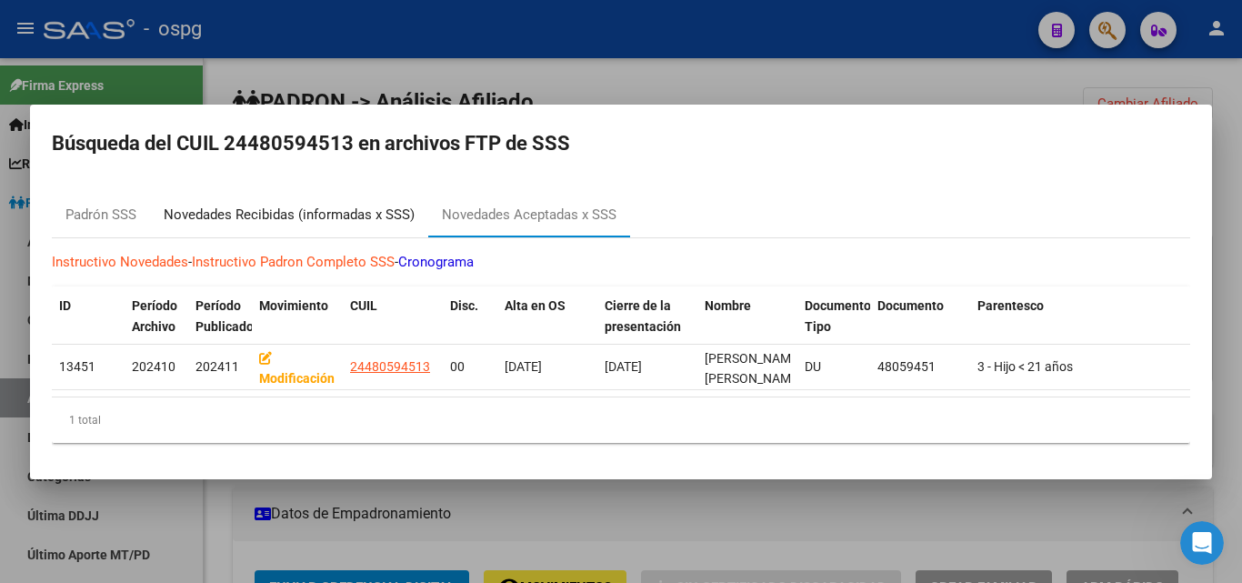
click at [367, 205] on div "Novedades Recibidas (informadas x SSS)" at bounding box center [289, 215] width 251 height 21
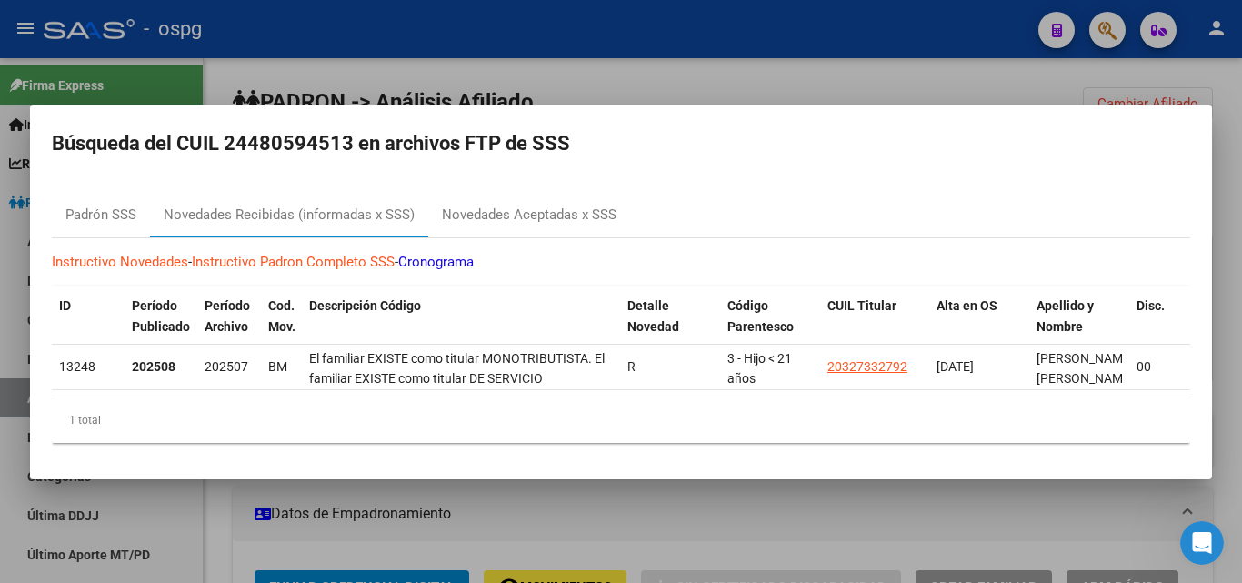
click at [687, 77] on div at bounding box center [621, 291] width 1242 height 583
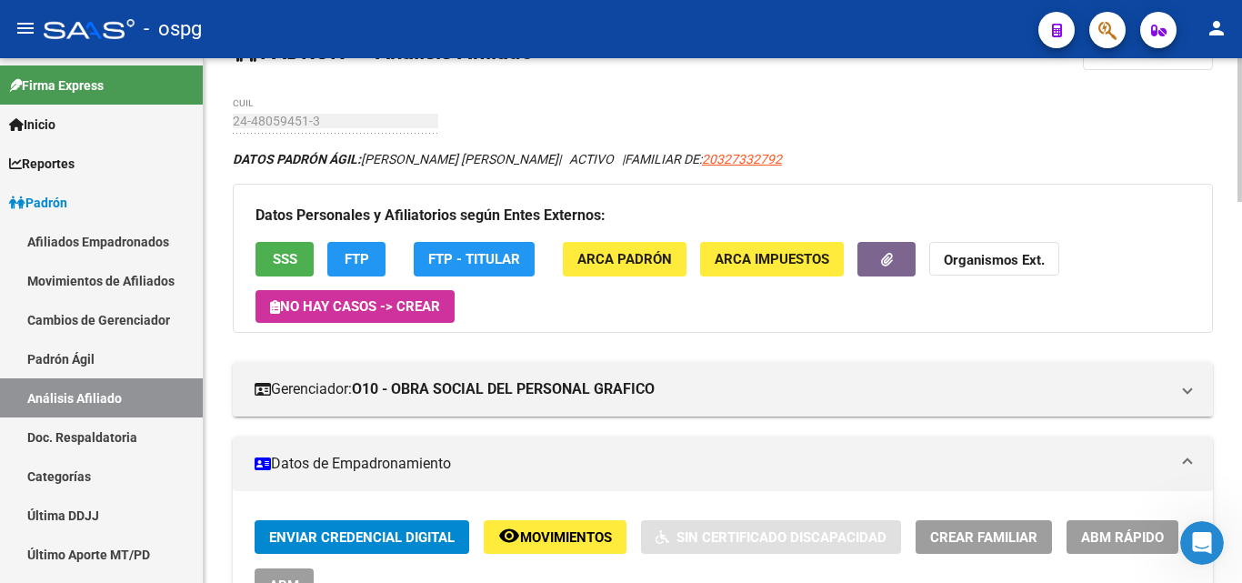
scroll to position [91, 0]
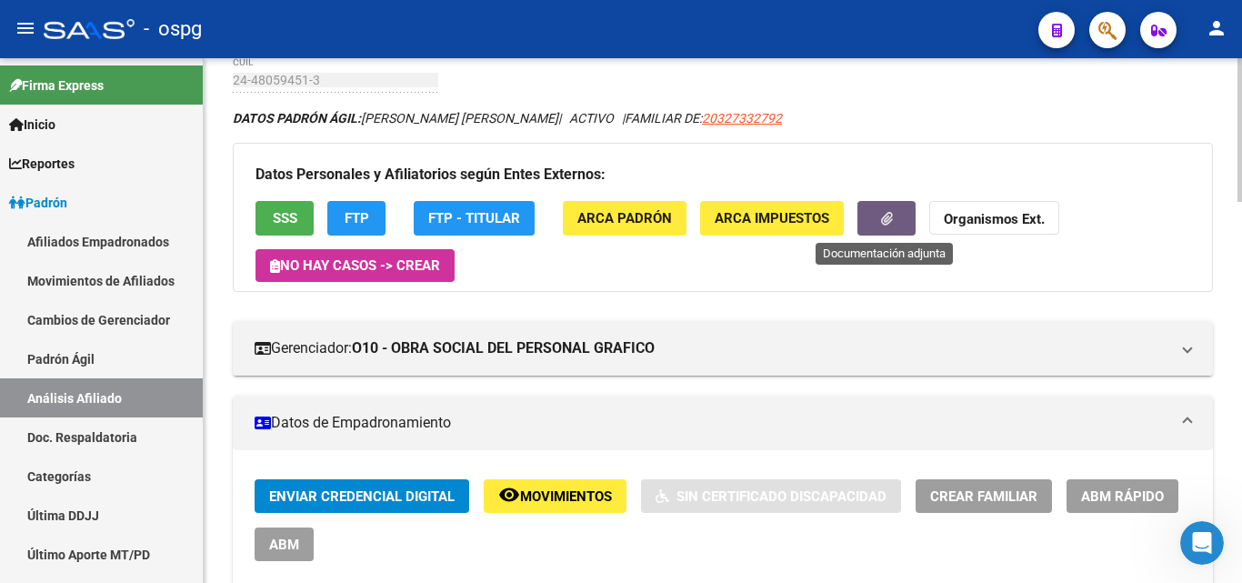
click at [887, 221] on icon "button" at bounding box center [887, 219] width 12 height 14
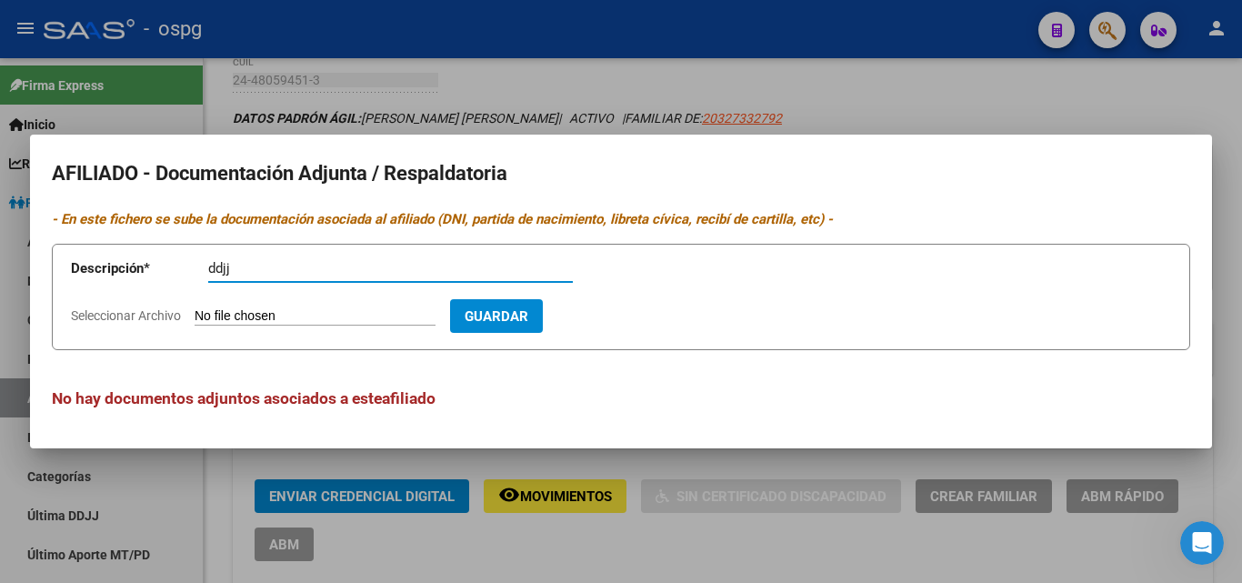
type input "ddjj"
click at [304, 316] on input "Seleccionar Archivo" at bounding box center [315, 316] width 241 height 17
type input "C:\fakepath\[PERSON_NAME].jpg"
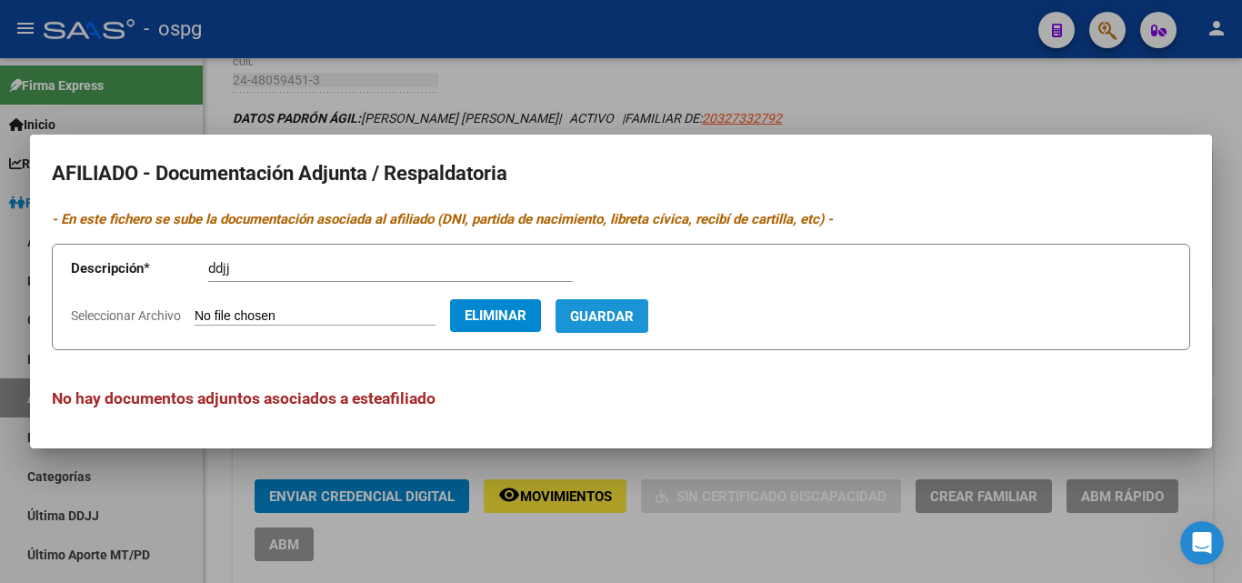
drag, startPoint x: 646, startPoint y: 315, endPoint x: 639, endPoint y: 307, distance: 10.9
click at [634, 314] on span "Guardar" at bounding box center [602, 316] width 64 height 16
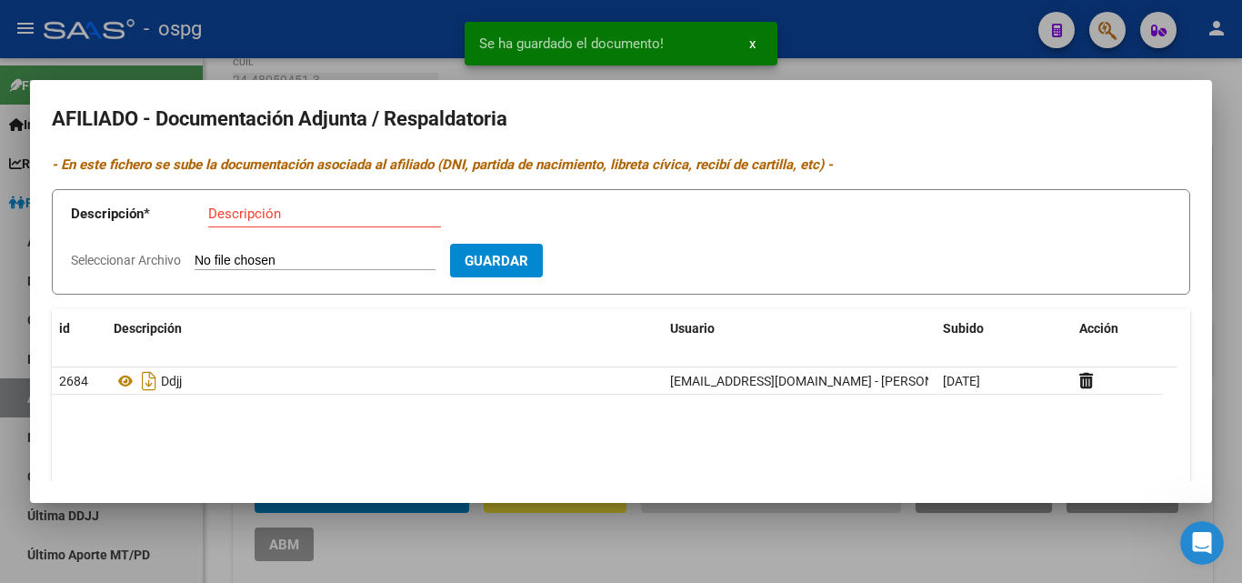
click at [211, 219] on input "Descripción" at bounding box center [324, 213] width 233 height 16
type input "cert"
click at [259, 254] on input "Seleccionar Archivo" at bounding box center [315, 261] width 241 height 17
type input "C:\fakepath\nacimiento [PERSON_NAME].jpg"
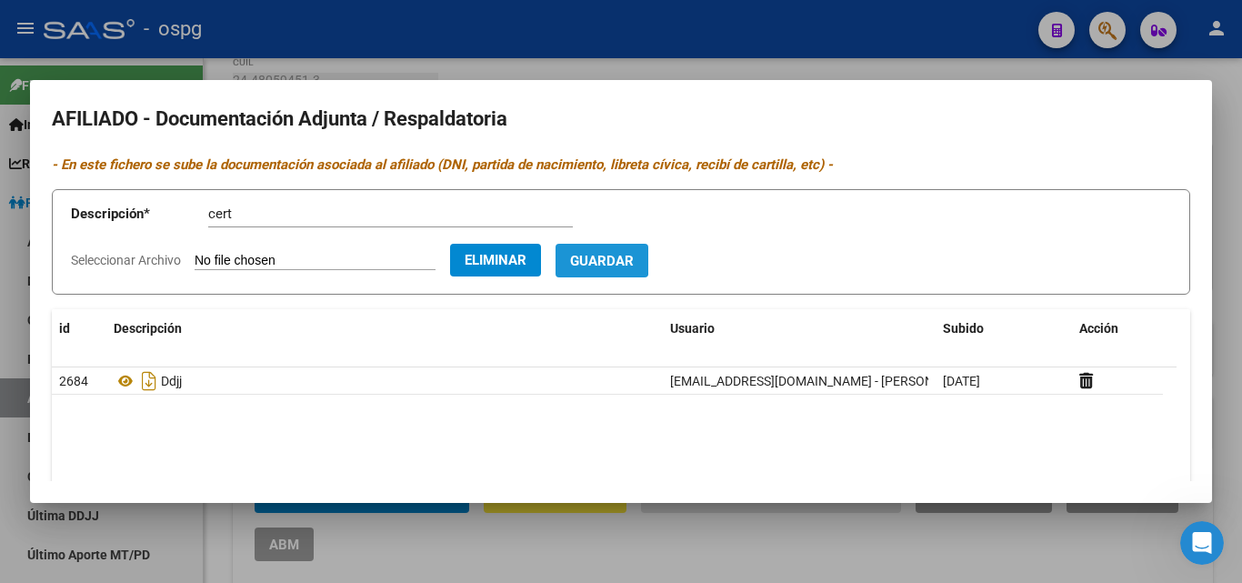
click at [596, 255] on button "Guardar" at bounding box center [601, 261] width 93 height 34
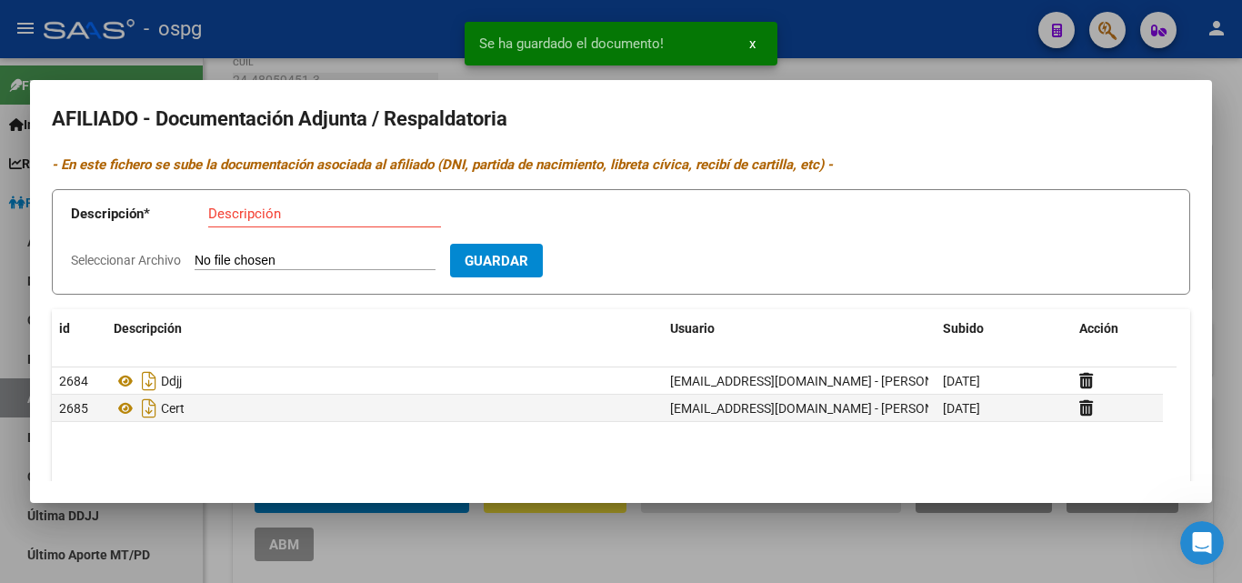
click at [230, 215] on input "Descripción" at bounding box center [324, 213] width 233 height 16
type input "recibo"
click at [233, 265] on input "Seleccionar Archivo" at bounding box center [315, 261] width 241 height 17
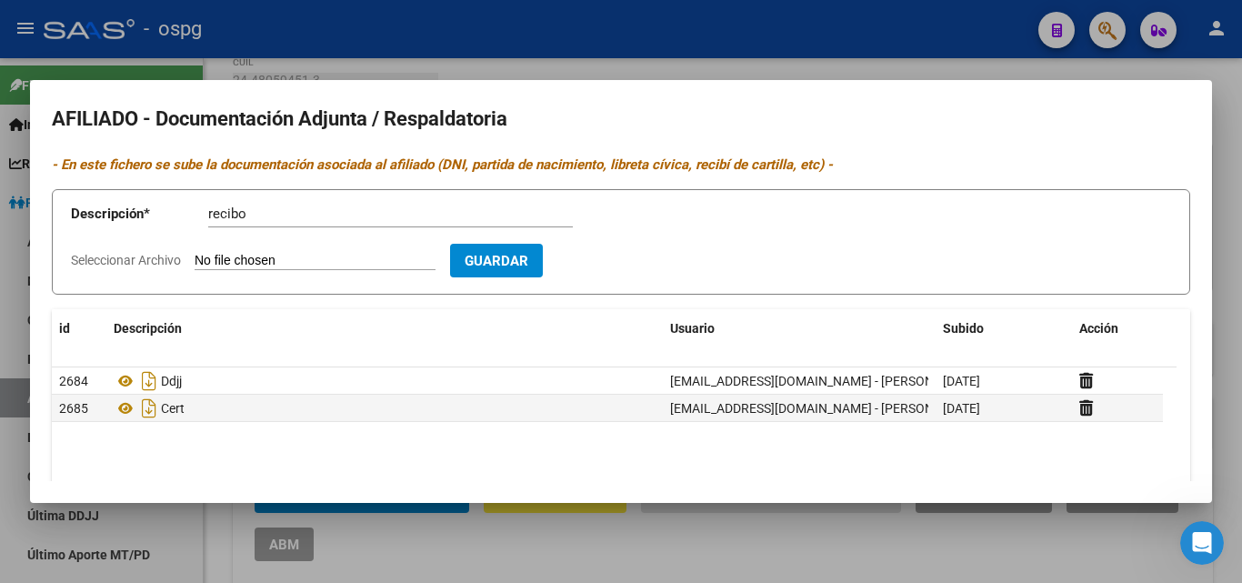
type input "C:\fakepath\[PERSON_NAME].jpg"
click at [634, 267] on span "Guardar" at bounding box center [602, 261] width 64 height 16
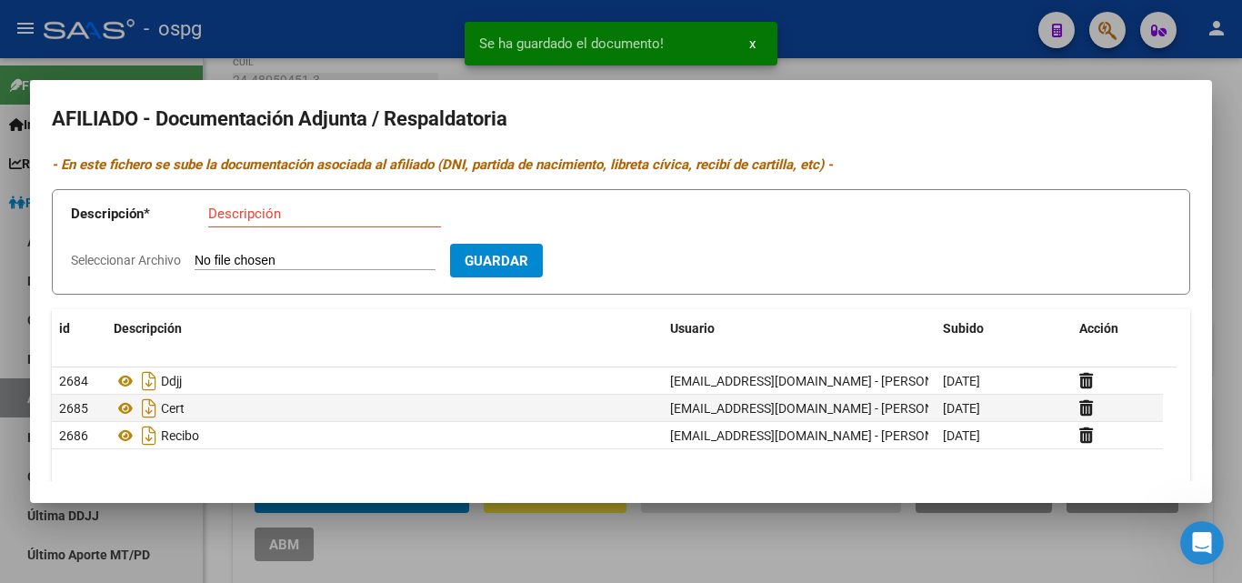
click at [224, 44] on div at bounding box center [621, 291] width 1242 height 583
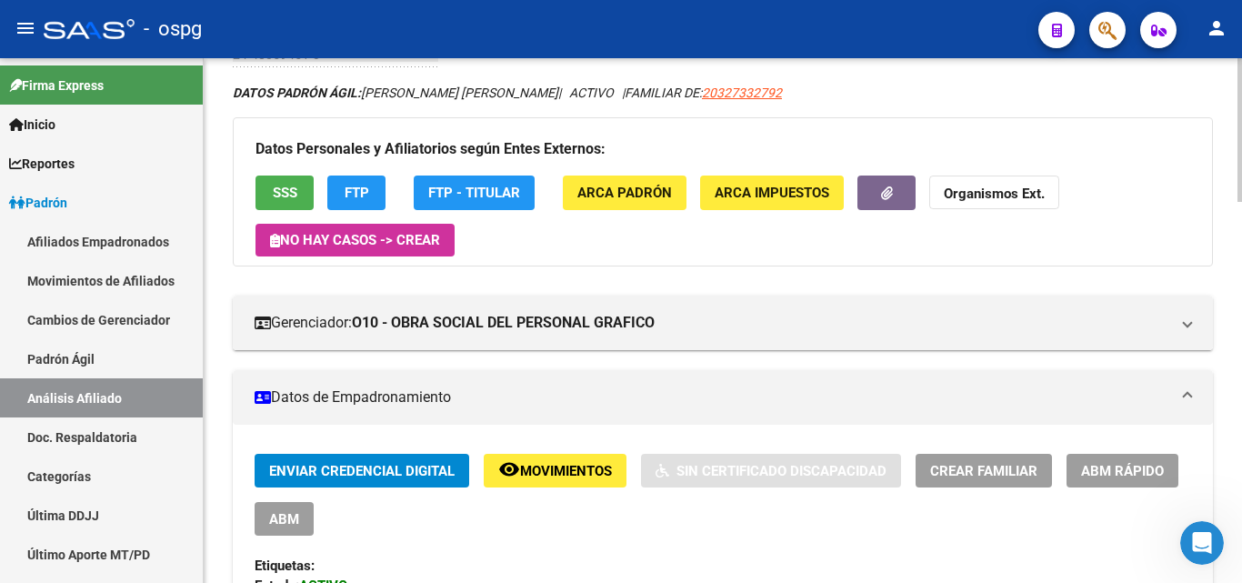
scroll to position [0, 0]
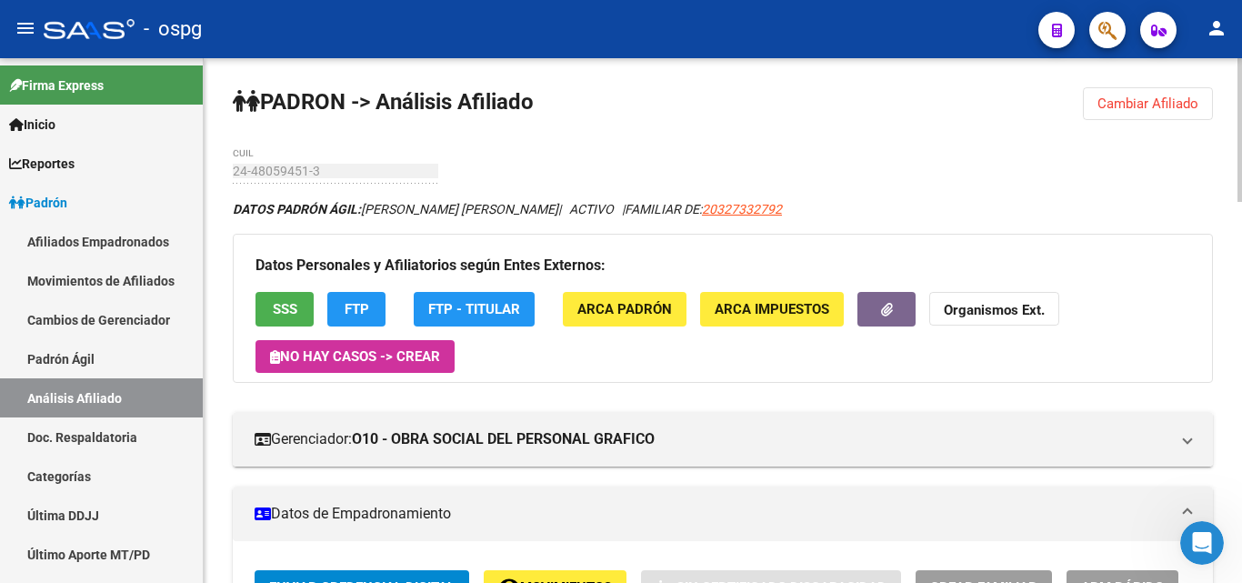
drag, startPoint x: 1128, startPoint y: 92, endPoint x: 1097, endPoint y: 101, distance: 32.2
click at [1121, 95] on button "Cambiar Afiliado" at bounding box center [1148, 103] width 130 height 33
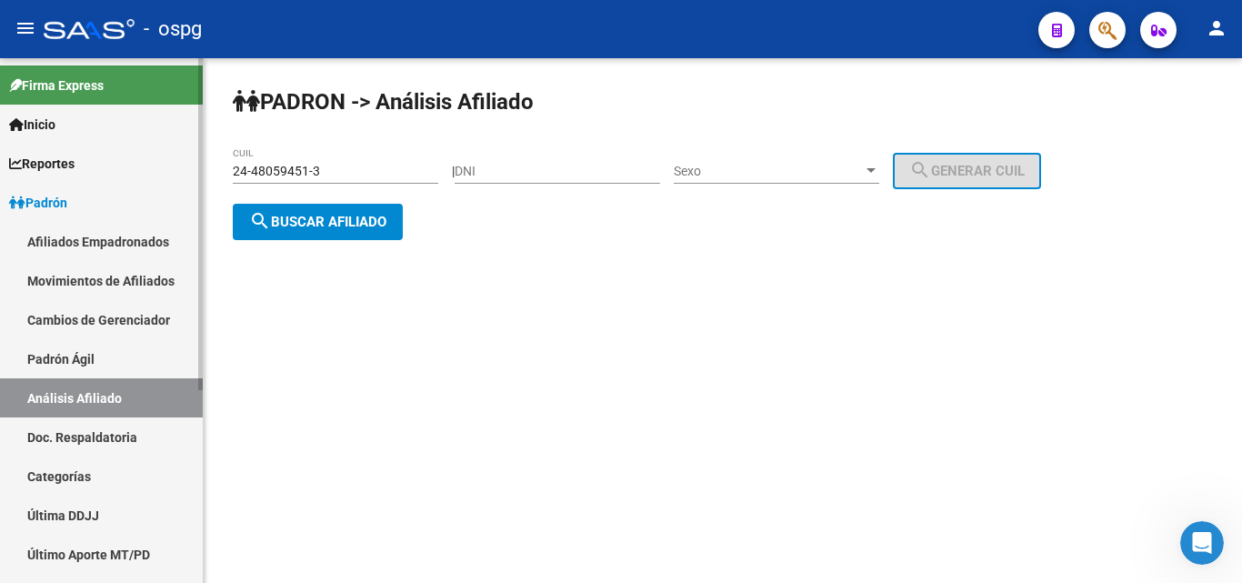
drag, startPoint x: 355, startPoint y: 174, endPoint x: 155, endPoint y: 174, distance: 200.0
click at [155, 174] on mat-sidenav-container "Firma Express Inicio Calendario SSS Instructivos Contacto OS Reportes Ingresos …" at bounding box center [621, 320] width 1242 height 525
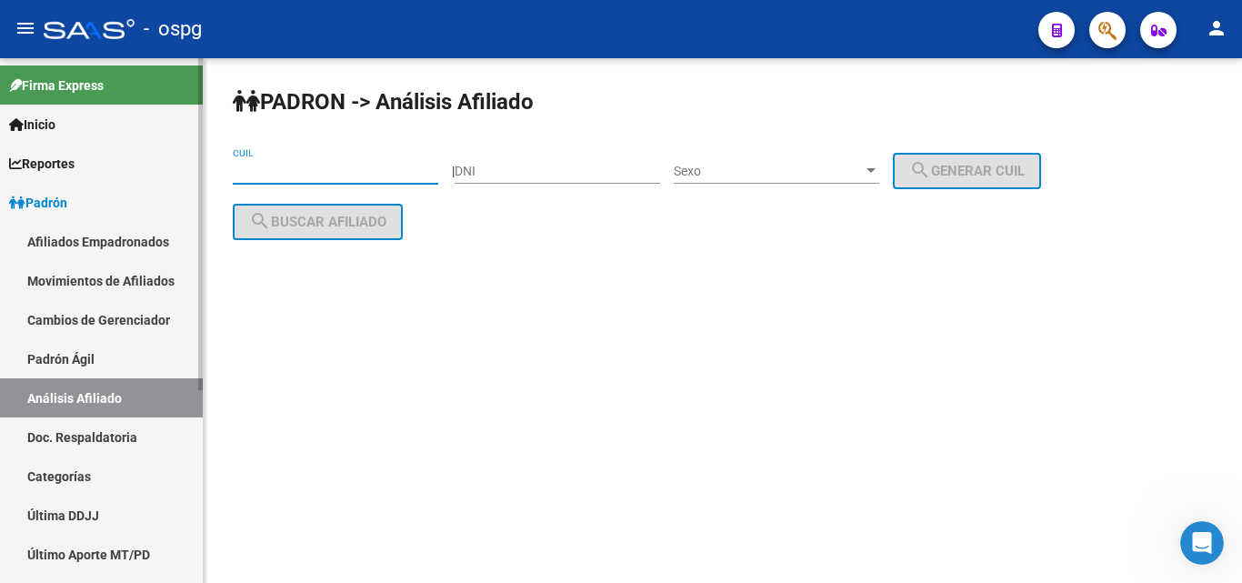
paste input "20-22819076-5"
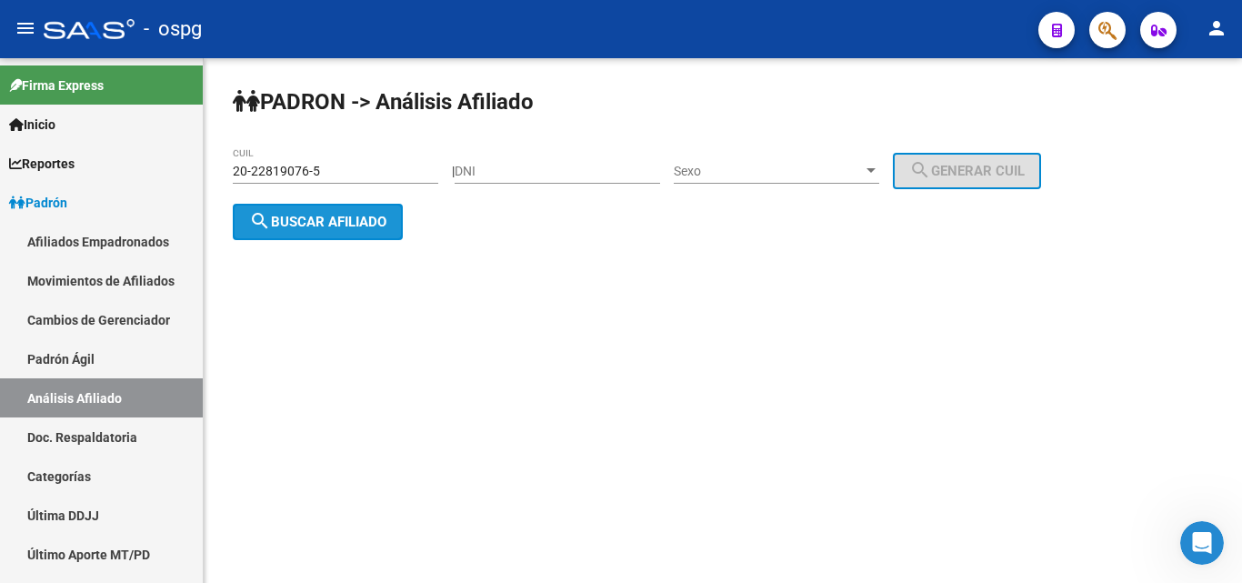
click at [310, 208] on button "search Buscar afiliado" at bounding box center [318, 222] width 170 height 36
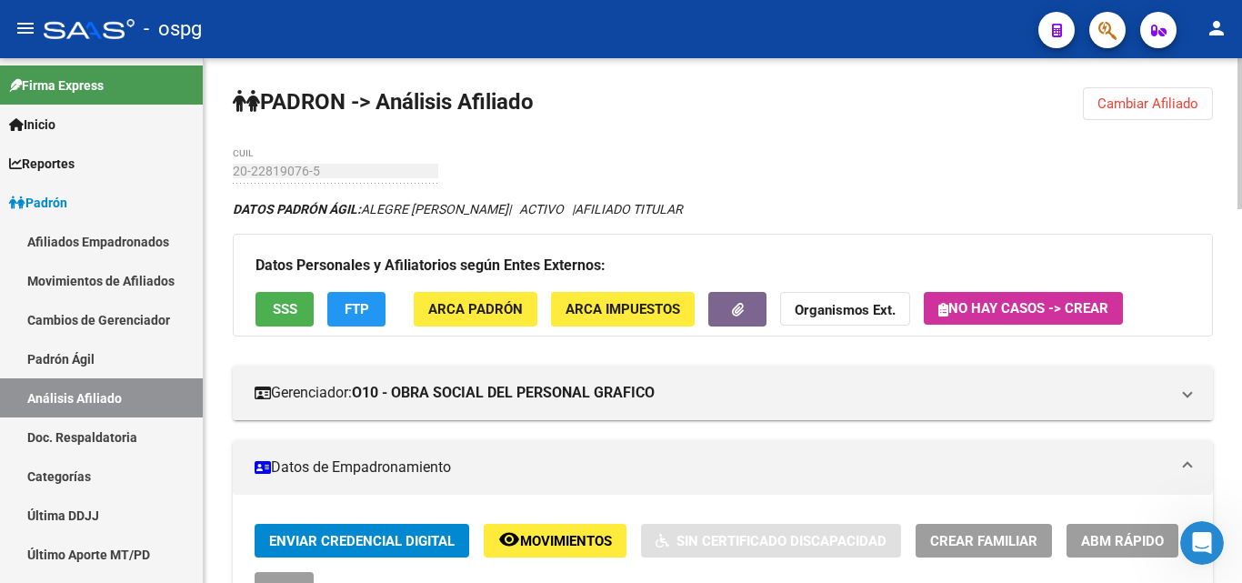
click at [373, 319] on button "FTP" at bounding box center [356, 309] width 58 height 34
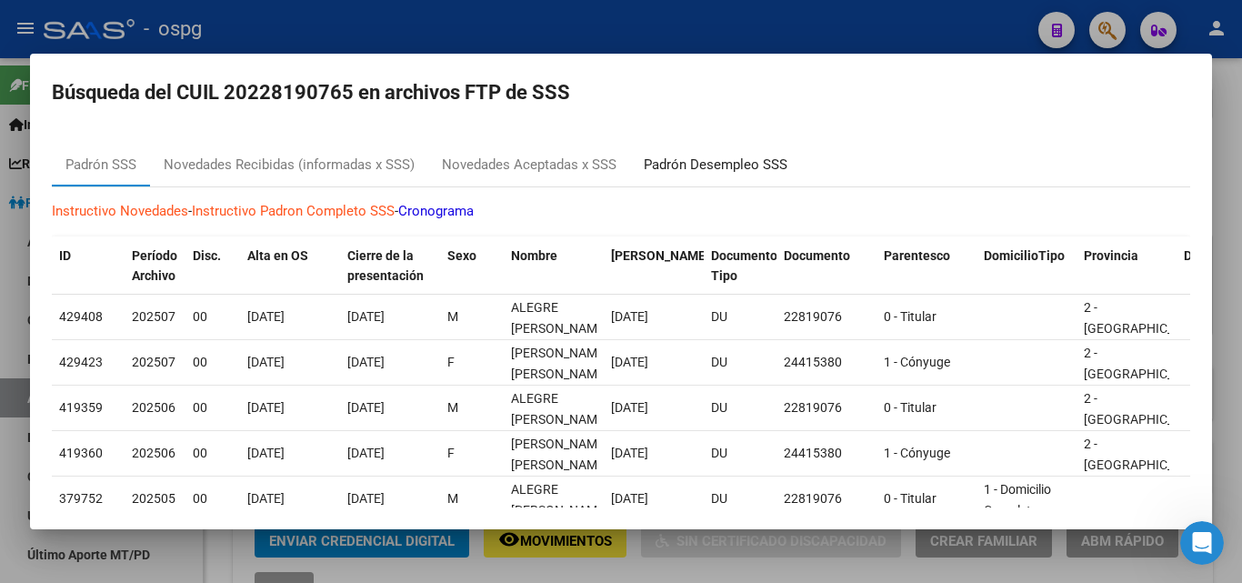
click at [690, 161] on div "Padrón Desempleo SSS" at bounding box center [716, 165] width 144 height 21
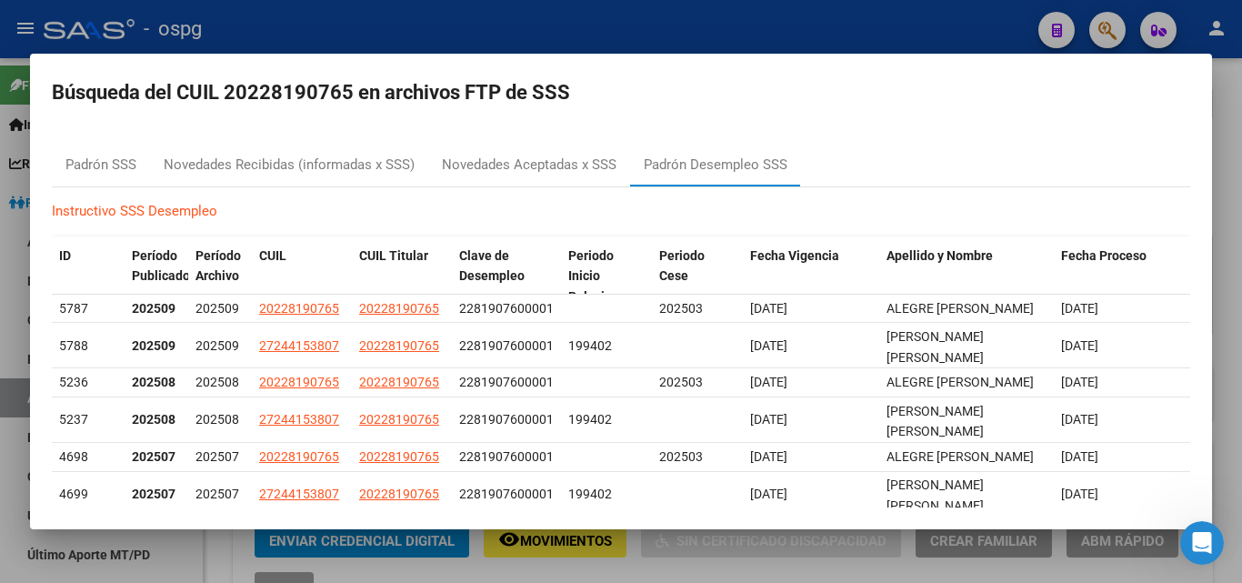
click at [662, 45] on div at bounding box center [621, 291] width 1242 height 583
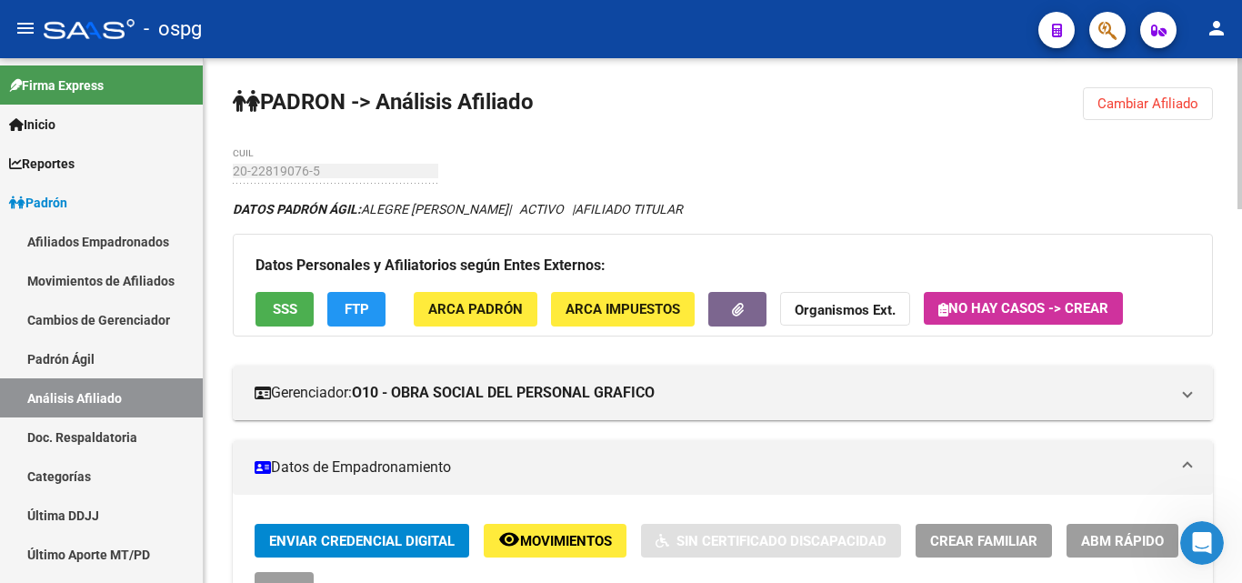
click at [1097, 114] on button "Cambiar Afiliado" at bounding box center [1148, 103] width 130 height 33
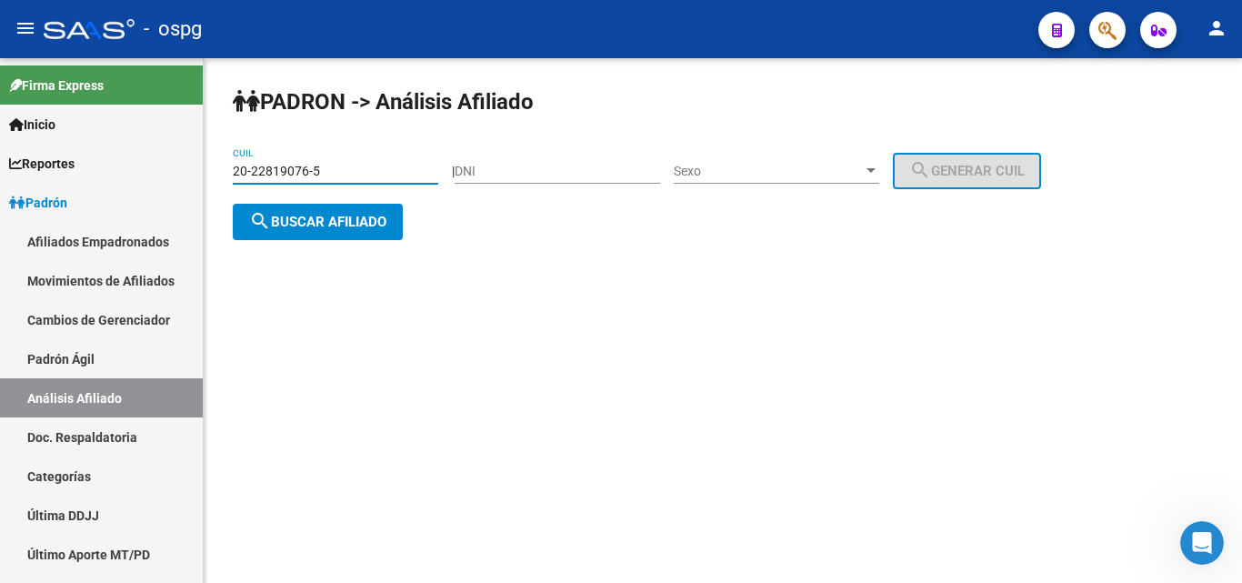
drag, startPoint x: 318, startPoint y: 171, endPoint x: 239, endPoint y: 183, distance: 80.0
click at [239, 183] on div "20-22819076-5 CUIL" at bounding box center [335, 165] width 205 height 36
type input "2"
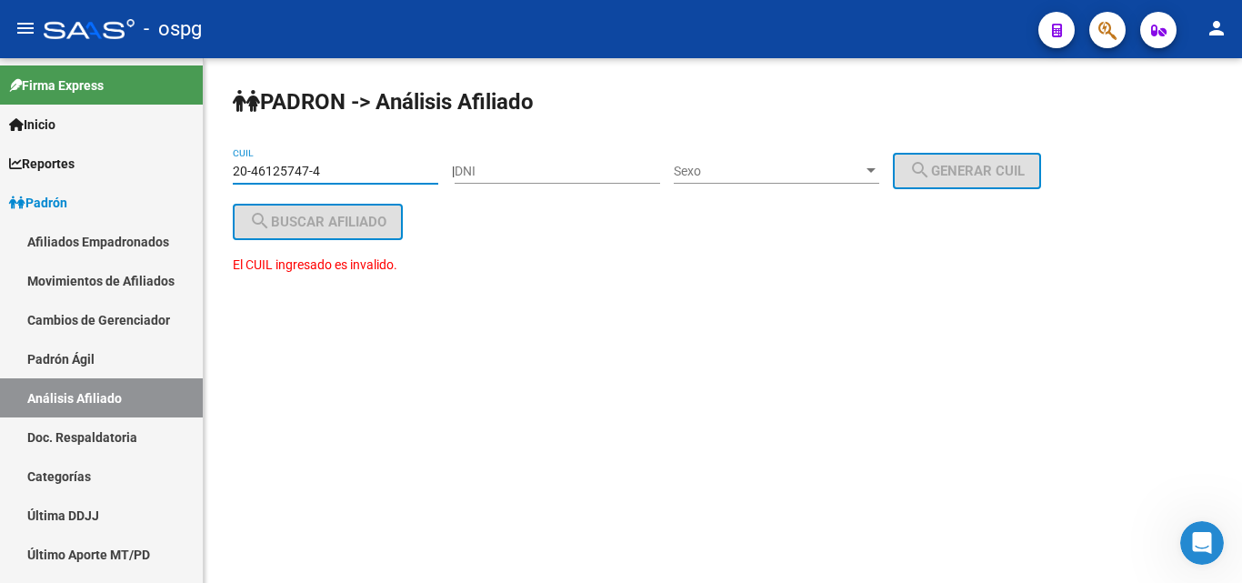
type input "20-46125747-4"
drag, startPoint x: 327, startPoint y: 172, endPoint x: 221, endPoint y: 180, distance: 106.7
click at [223, 180] on div "[PERSON_NAME] -> Análisis Afiliado 20-46125747-4 CUIL | DNI Sexo Sexo search Ge…" at bounding box center [723, 198] width 1038 height 280
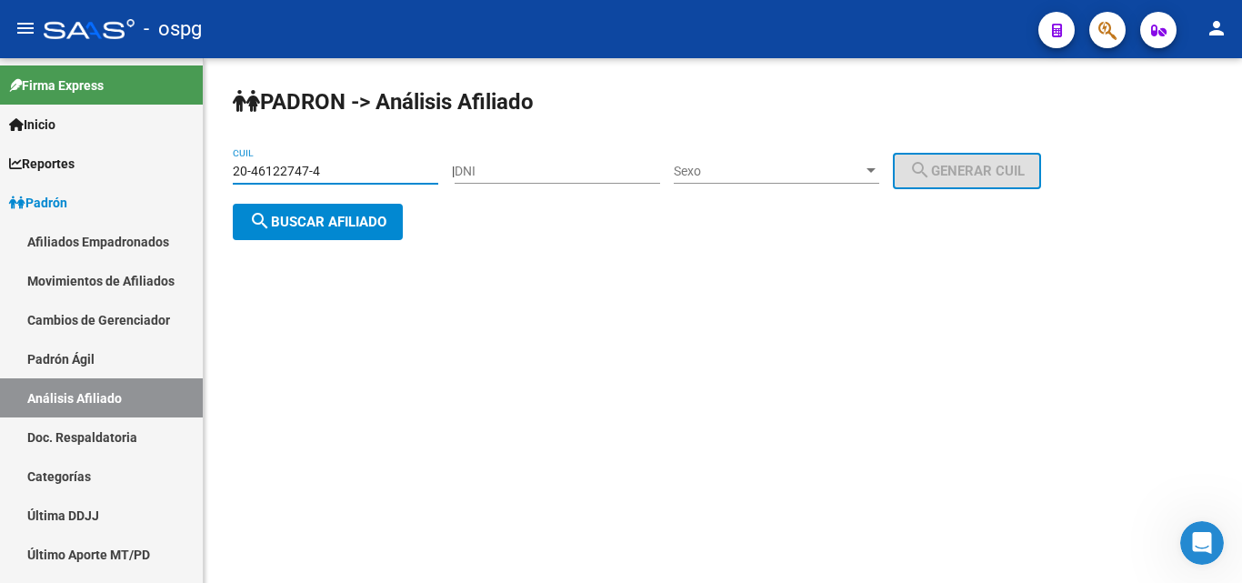
type input "20-46122747-4"
click at [316, 226] on span "search Buscar afiliado" at bounding box center [317, 222] width 137 height 16
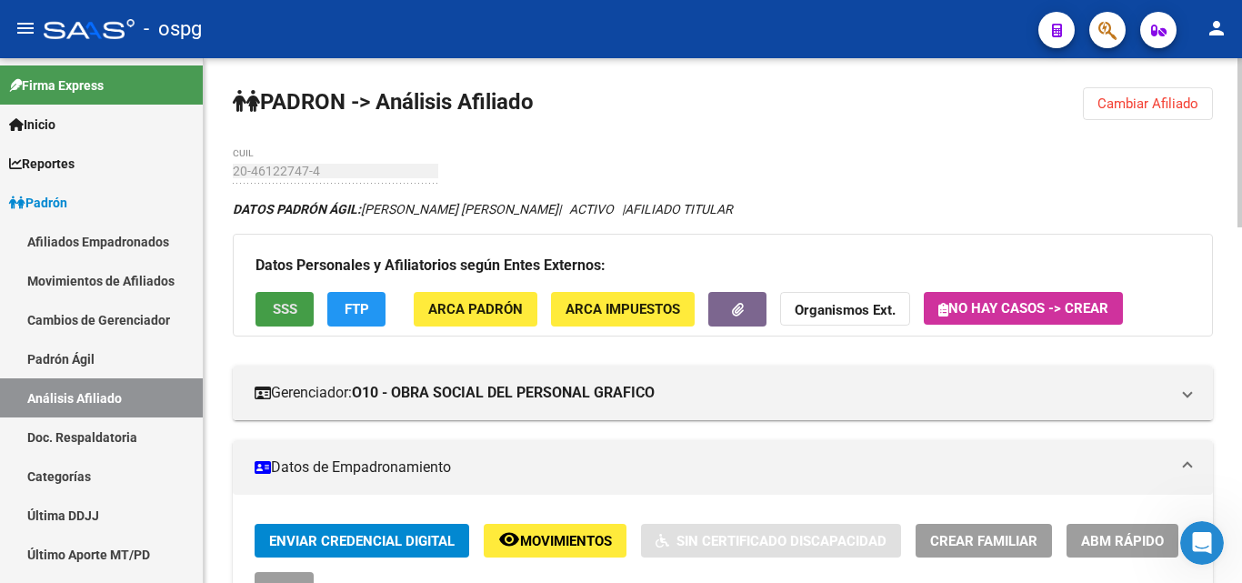
click at [269, 317] on button "SSS" at bounding box center [284, 309] width 58 height 34
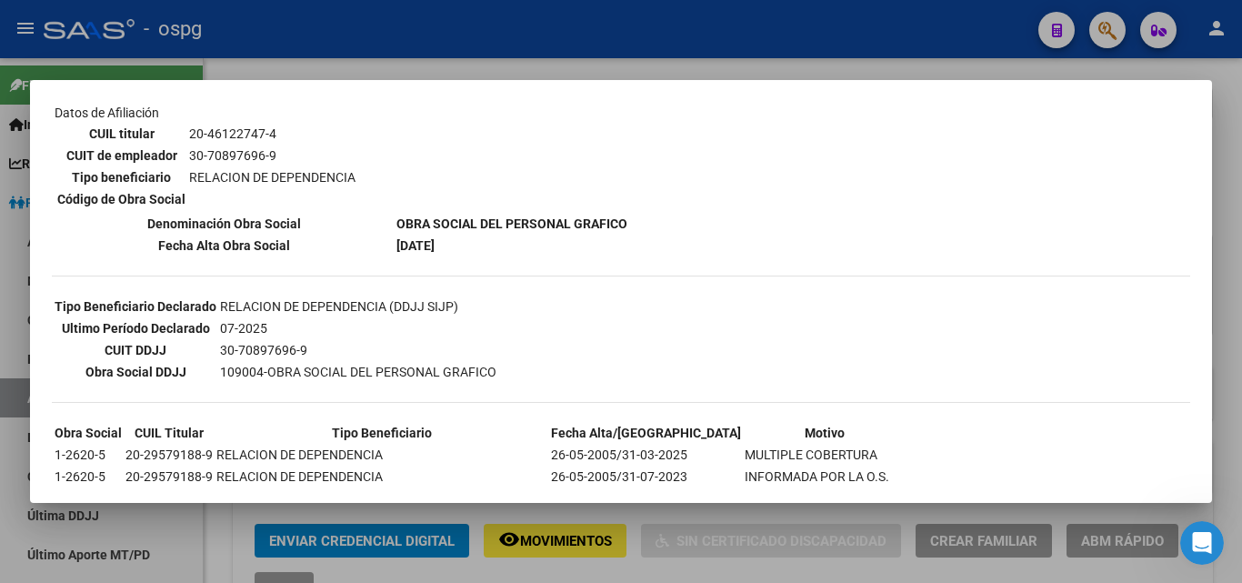
scroll to position [273, 0]
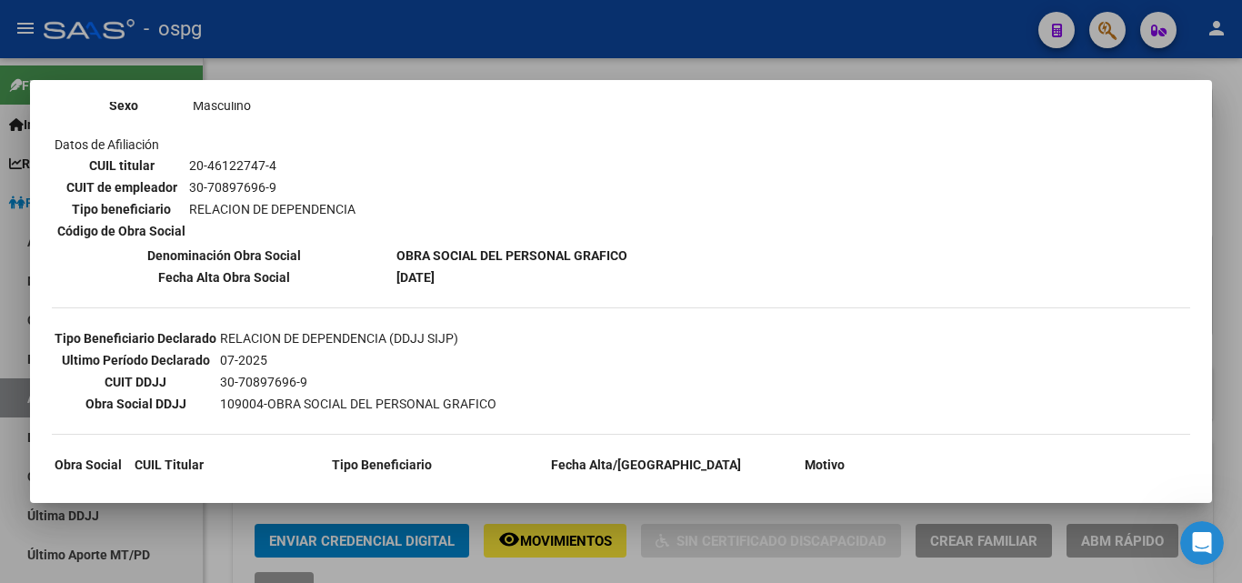
click at [319, 45] on div at bounding box center [621, 291] width 1242 height 583
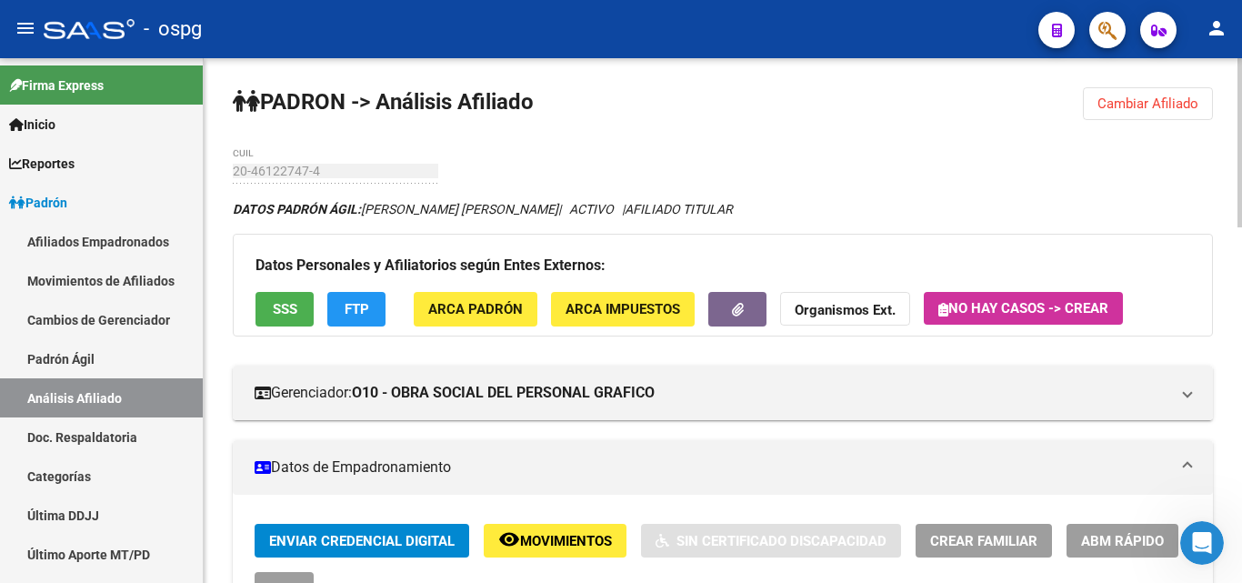
click at [355, 328] on div "Datos Personales y Afiliatorios según Entes Externos: SSS FTP ARCA Padrón ARCA …" at bounding box center [723, 285] width 980 height 102
click at [355, 320] on button "FTP" at bounding box center [356, 309] width 58 height 34
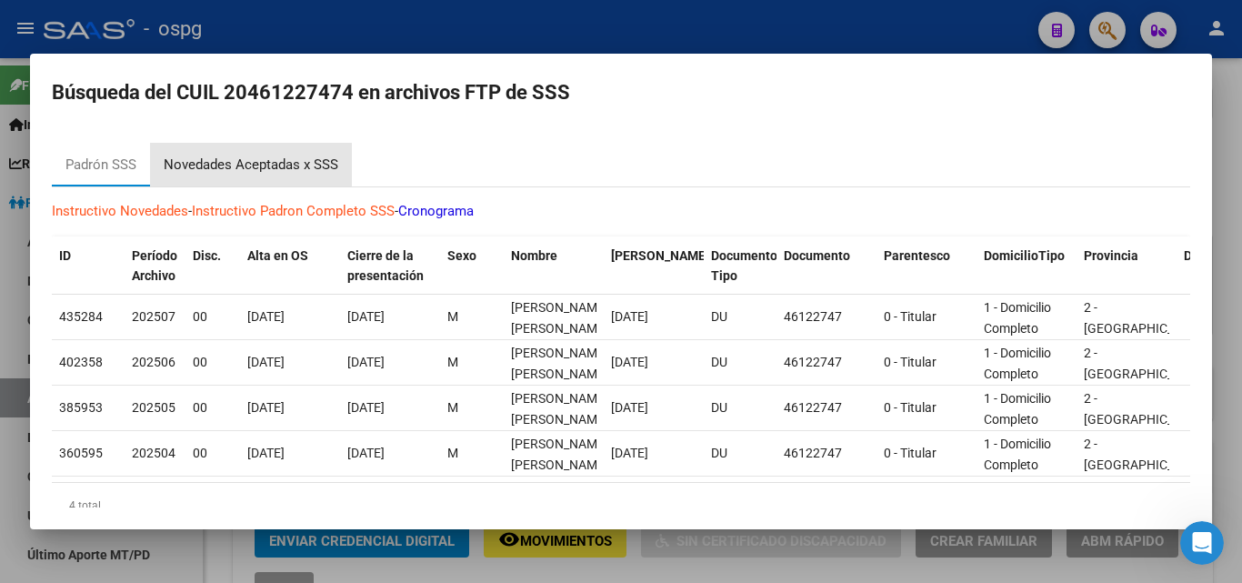
click at [212, 165] on div "Novedades Aceptadas x SSS" at bounding box center [251, 165] width 175 height 21
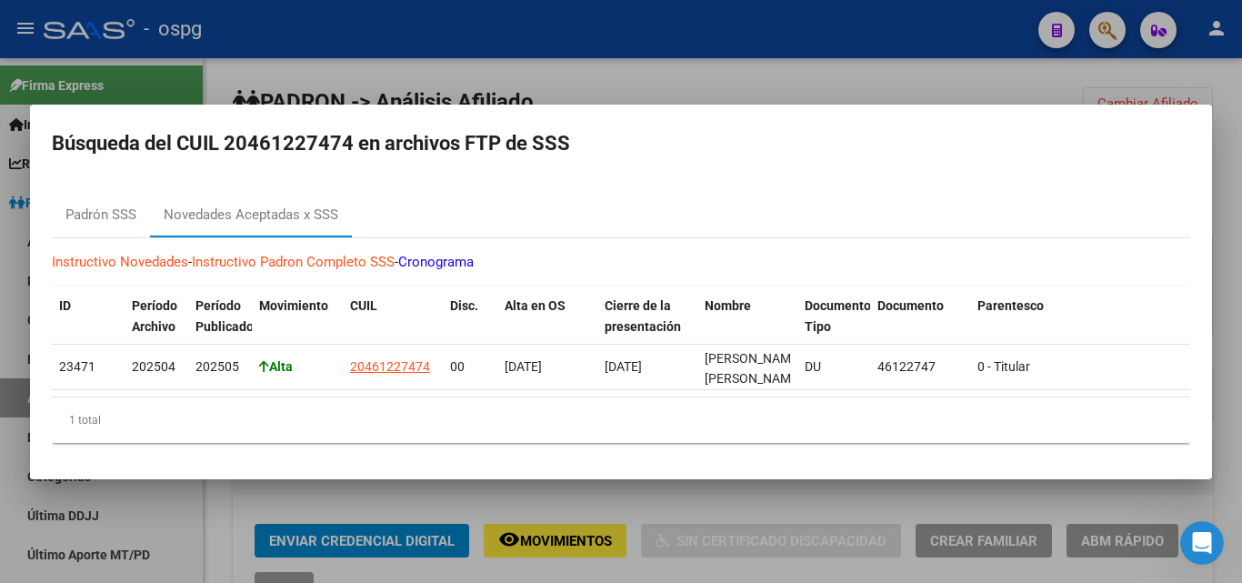
click at [701, 51] on div at bounding box center [621, 291] width 1242 height 583
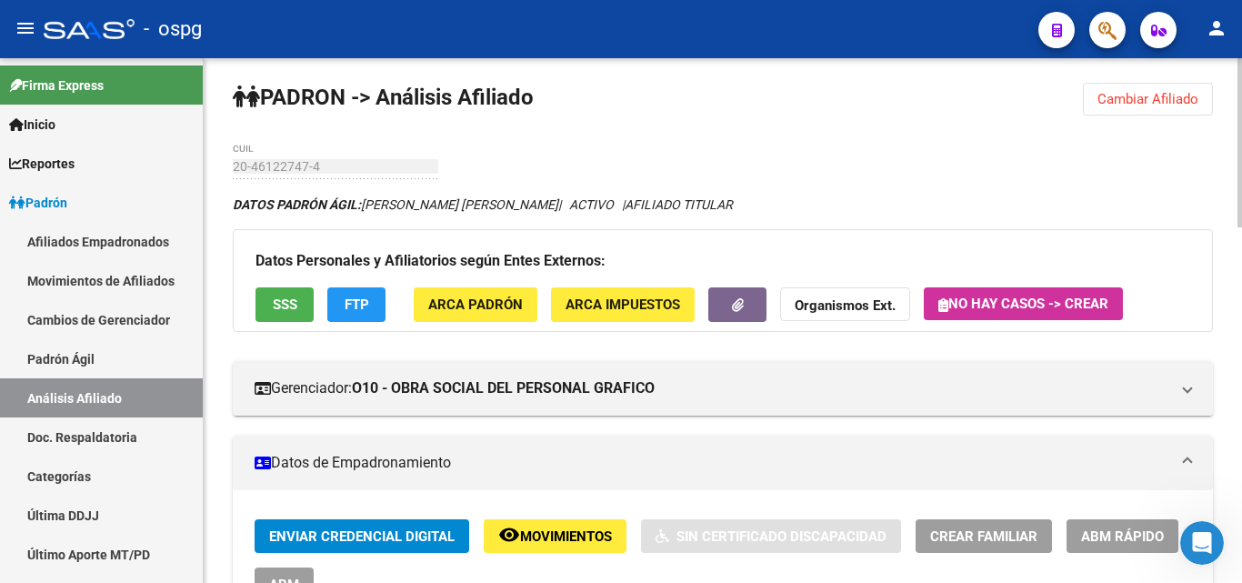
scroll to position [0, 0]
